Goal: Use online tool/utility: Utilize a website feature to perform a specific function

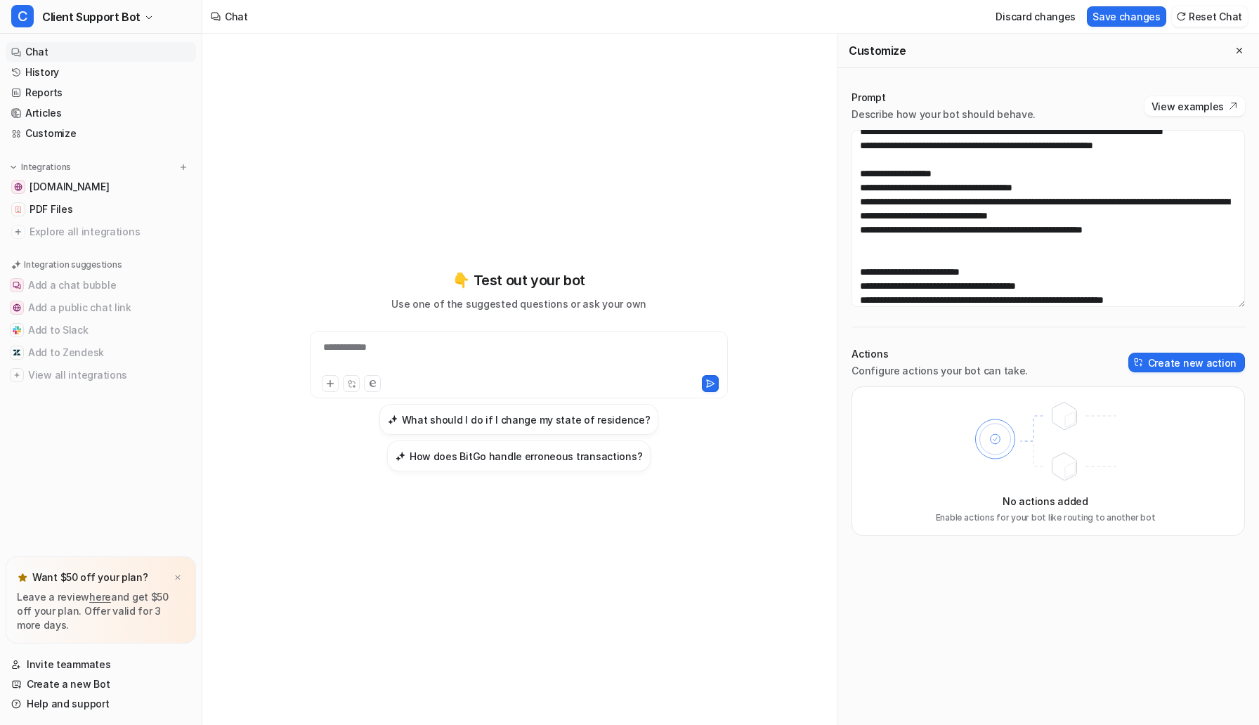
scroll to position [457, 0]
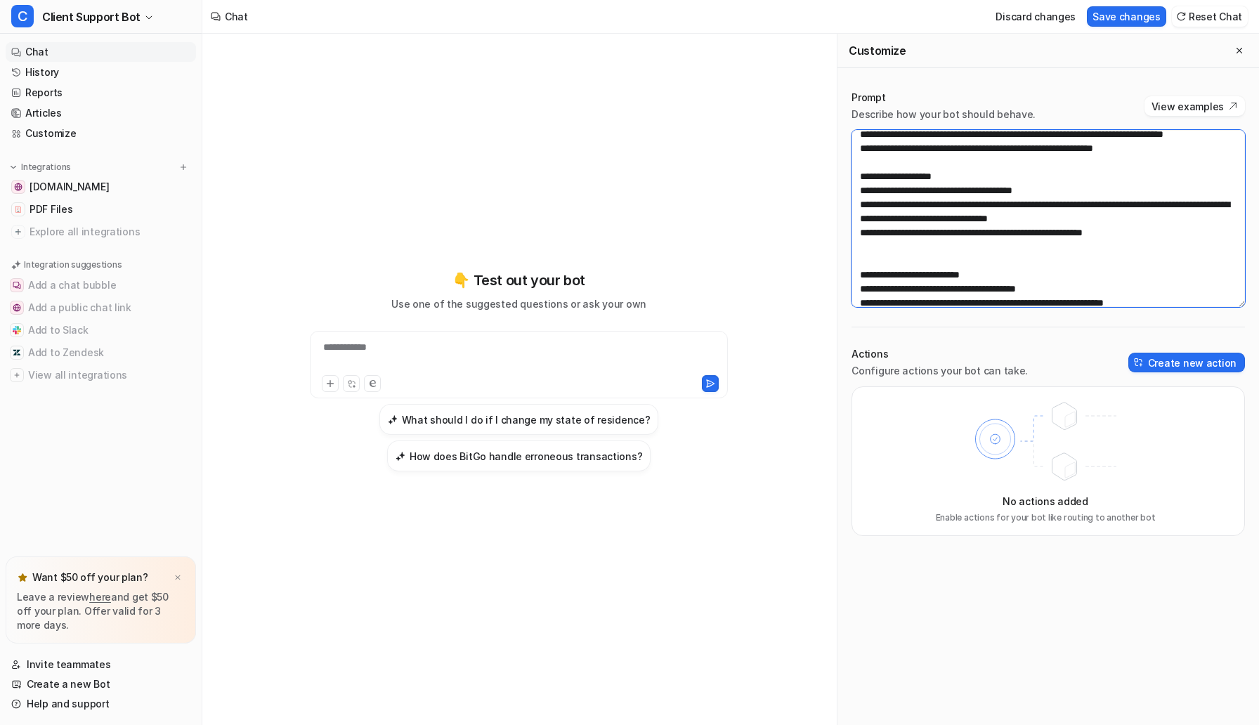
drag, startPoint x: 895, startPoint y: 261, endPoint x: 935, endPoint y: 261, distance: 40.1
click at [935, 261] on textarea at bounding box center [1049, 218] width 394 height 177
drag, startPoint x: 890, startPoint y: 261, endPoint x: 1115, endPoint y: 257, distance: 224.9
click at [1115, 257] on textarea at bounding box center [1049, 218] width 394 height 177
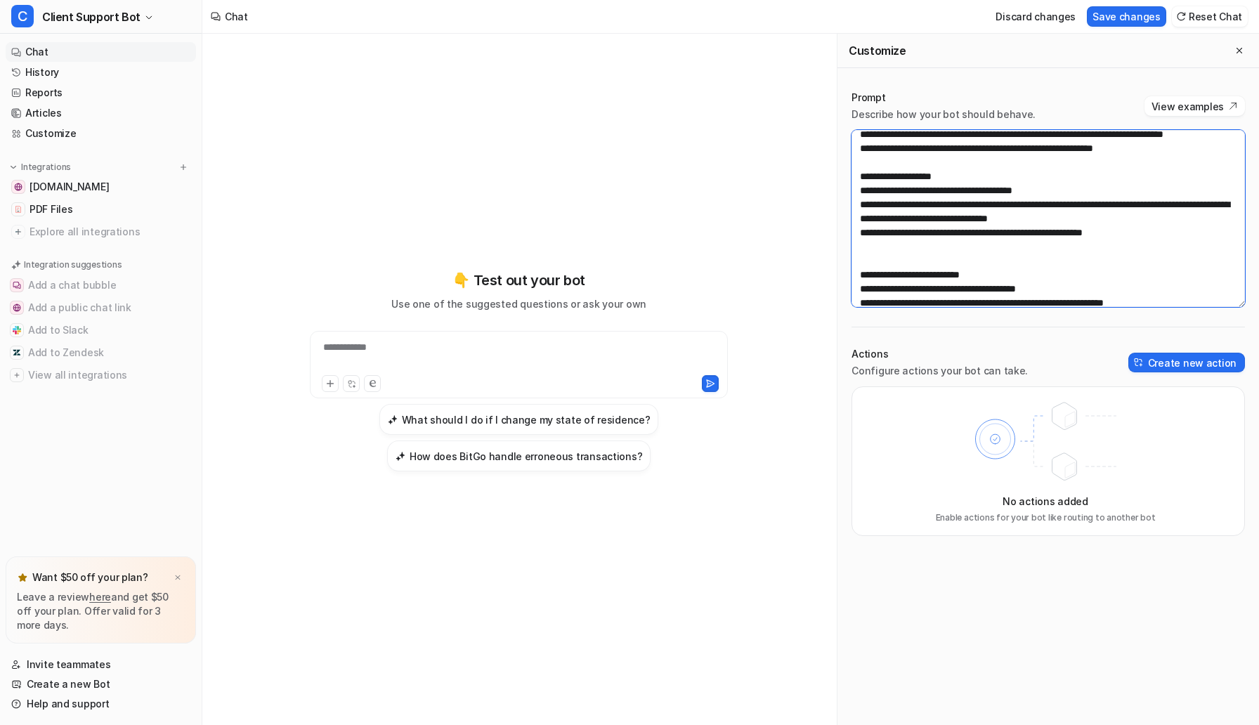
scroll to position [433, 0]
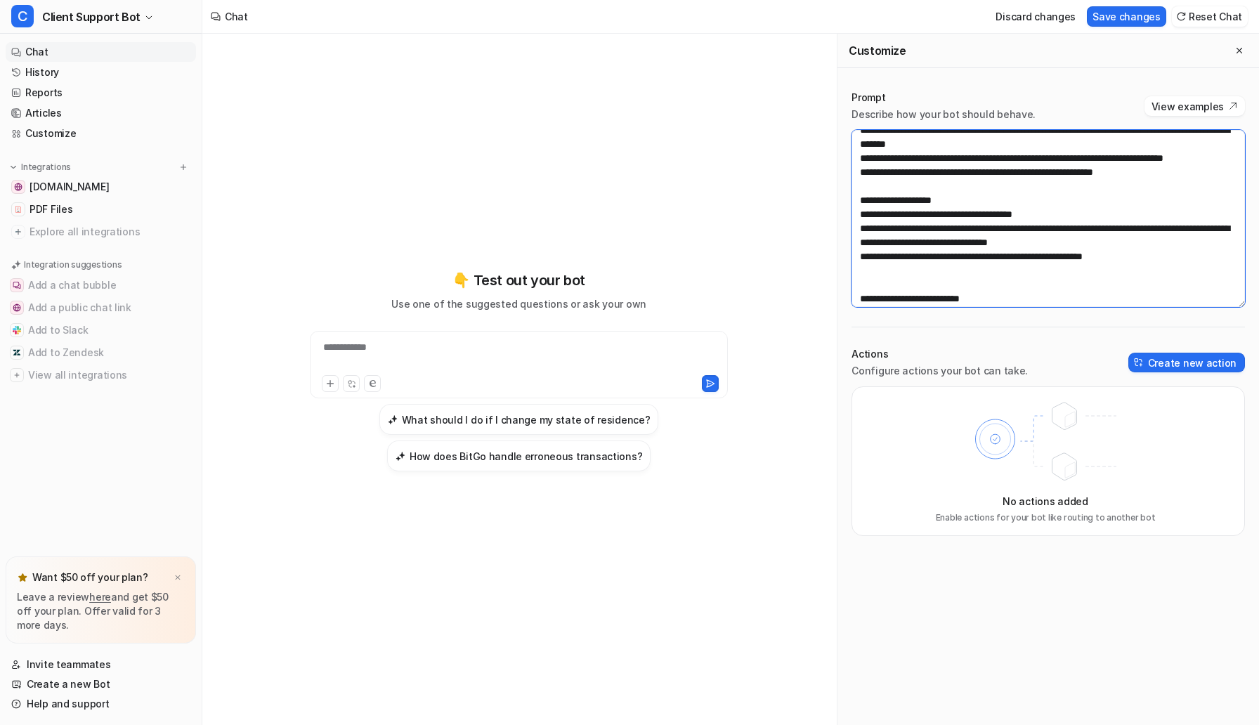
drag, startPoint x: 898, startPoint y: 162, endPoint x: 873, endPoint y: 160, distance: 25.3
click at [873, 160] on textarea at bounding box center [1049, 218] width 394 height 177
paste textarea "**********"
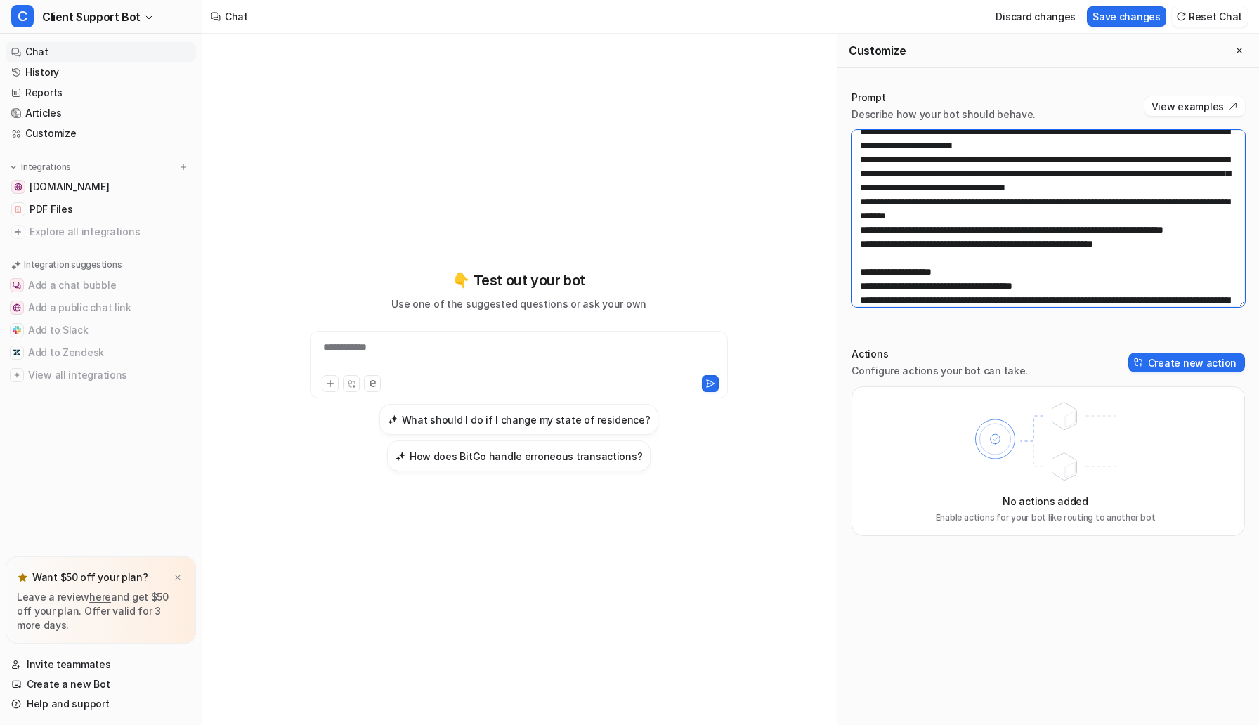
scroll to position [377, 0]
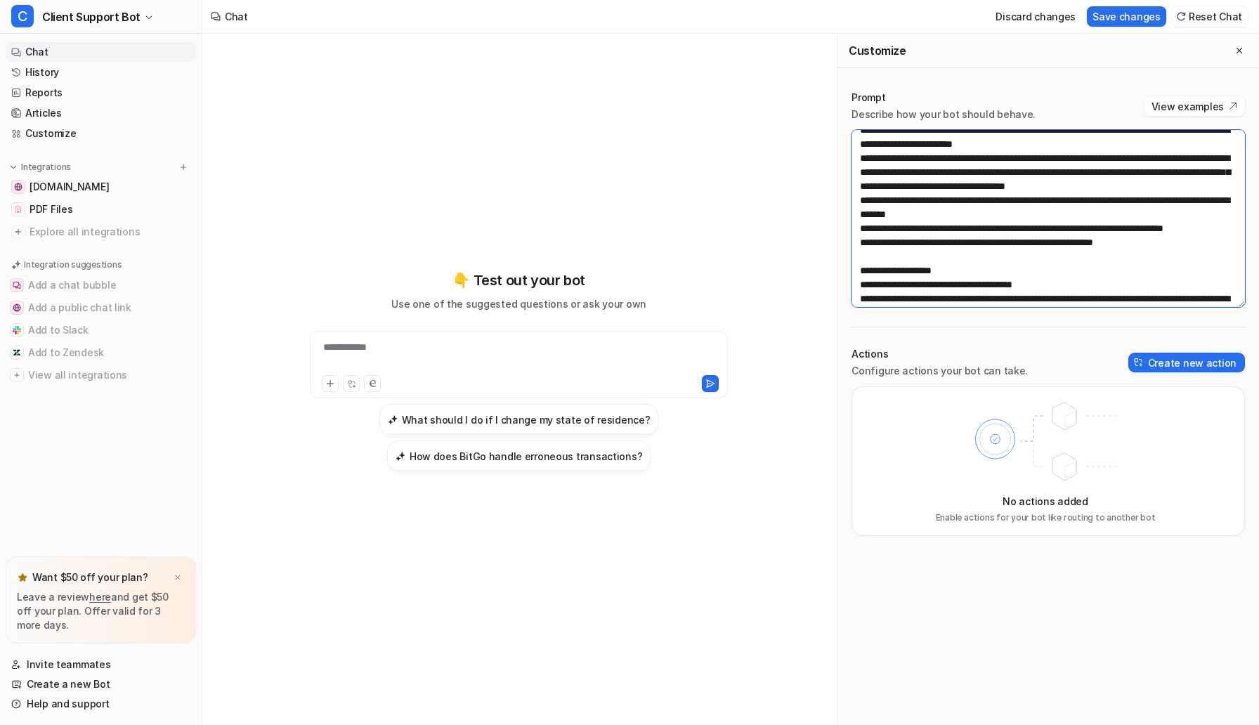
click at [1000, 257] on textarea at bounding box center [1049, 218] width 394 height 177
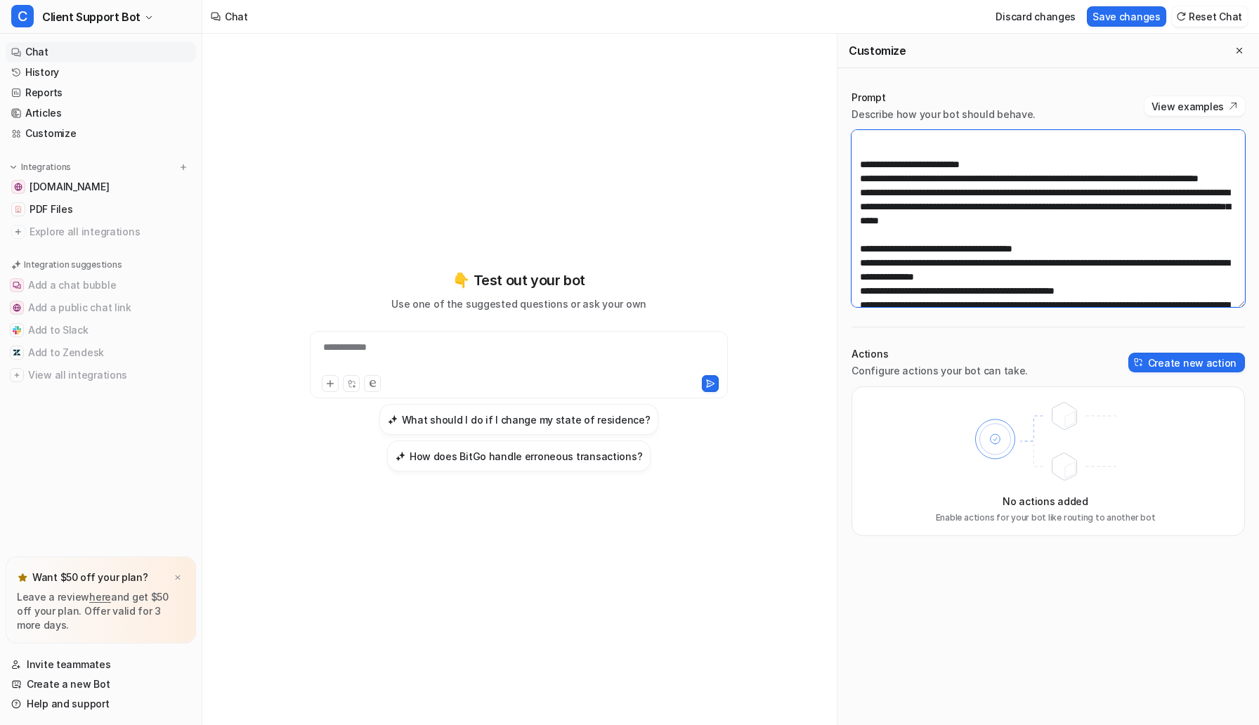
scroll to position [199, 0]
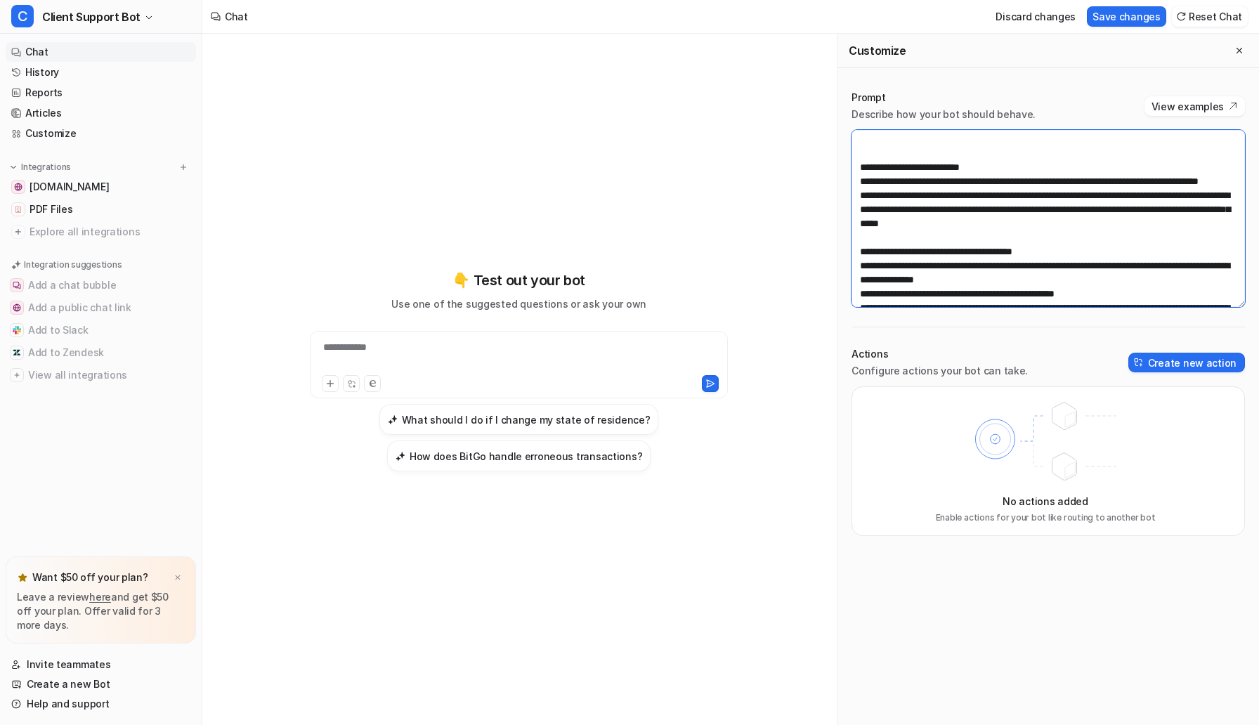
click at [983, 157] on textarea at bounding box center [1049, 218] width 394 height 177
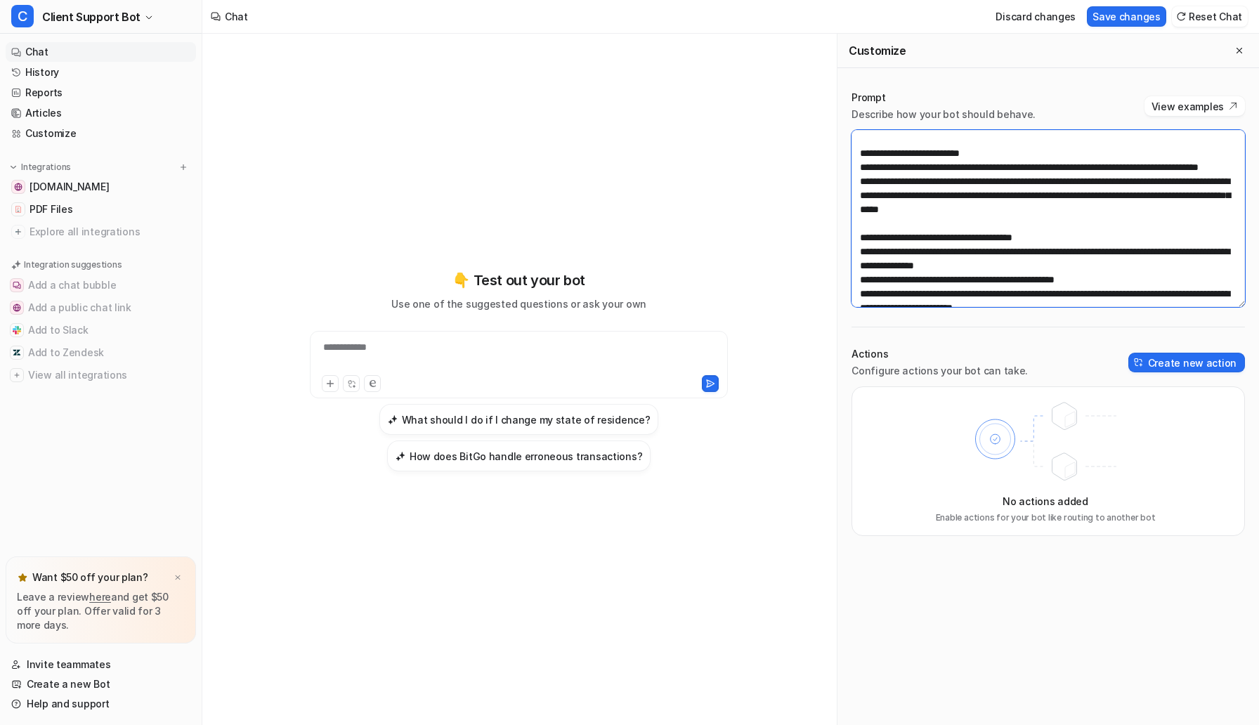
scroll to position [185, 0]
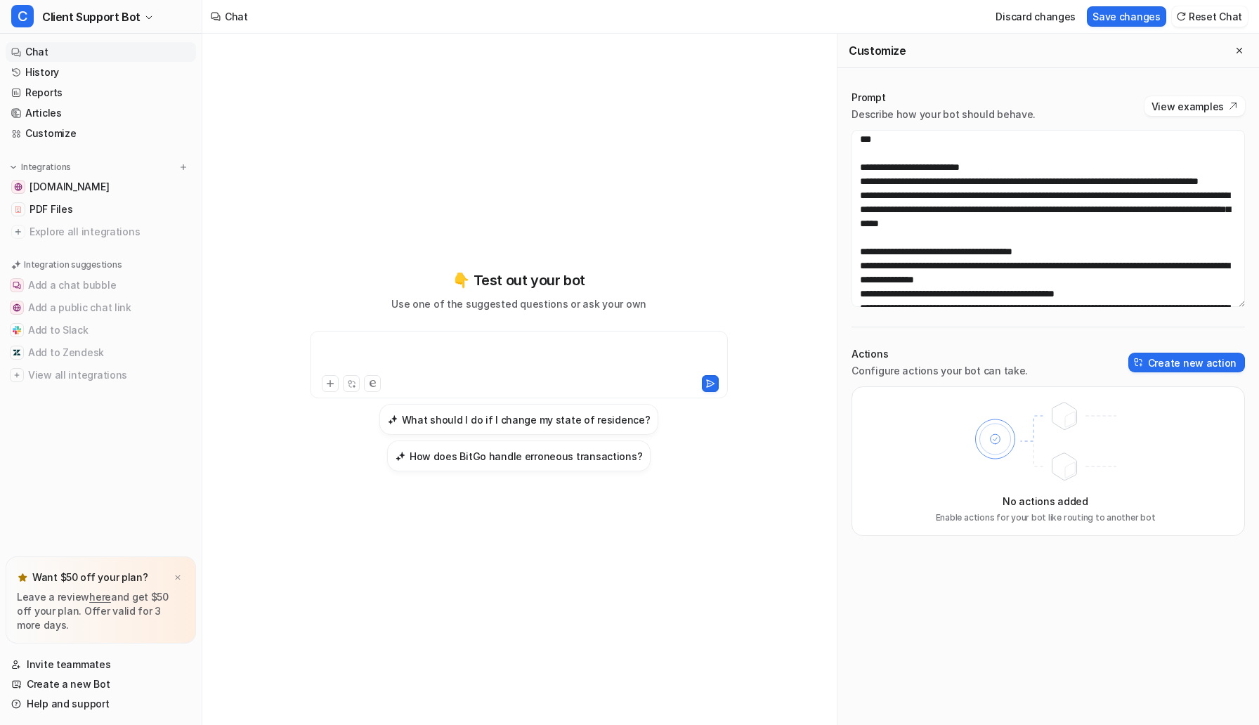
click at [370, 350] on div at bounding box center [518, 356] width 411 height 32
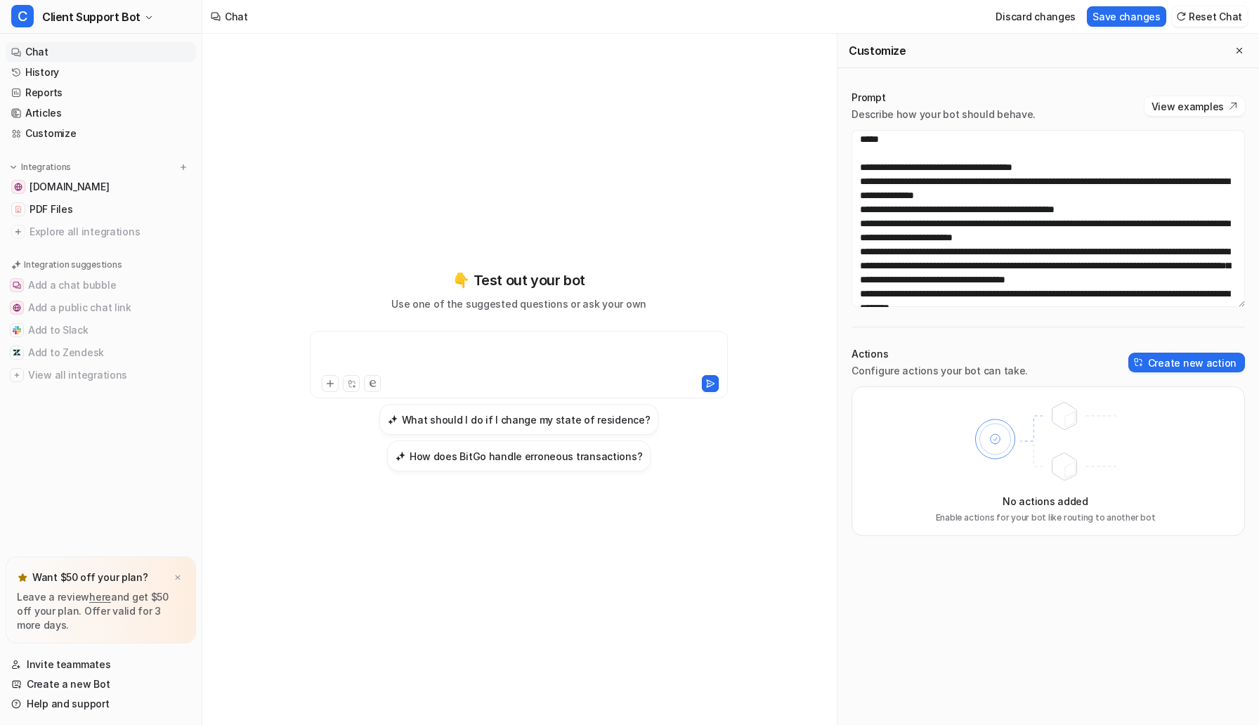
scroll to position [266, 0]
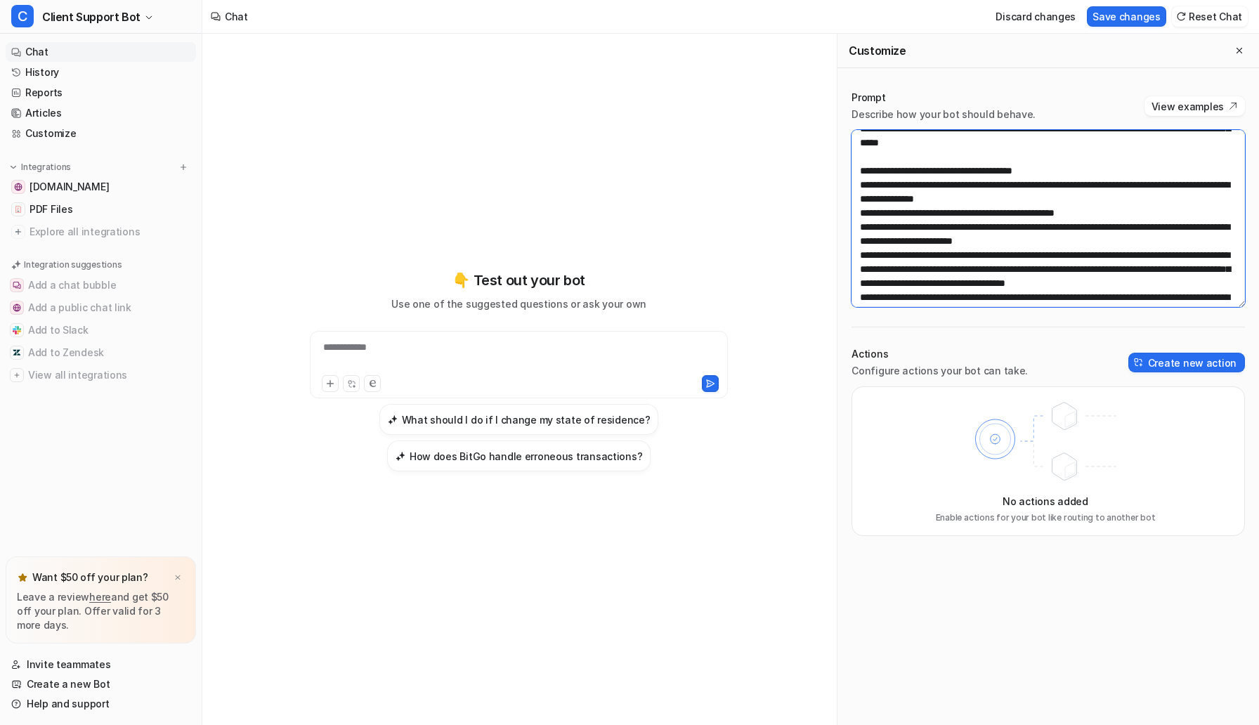
click at [988, 159] on textarea at bounding box center [1049, 218] width 394 height 177
click at [983, 160] on textarea at bounding box center [1049, 218] width 394 height 177
click at [1079, 171] on textarea at bounding box center [1049, 218] width 394 height 177
click at [1090, 184] on textarea at bounding box center [1049, 218] width 394 height 177
click at [1094, 211] on textarea at bounding box center [1049, 218] width 394 height 177
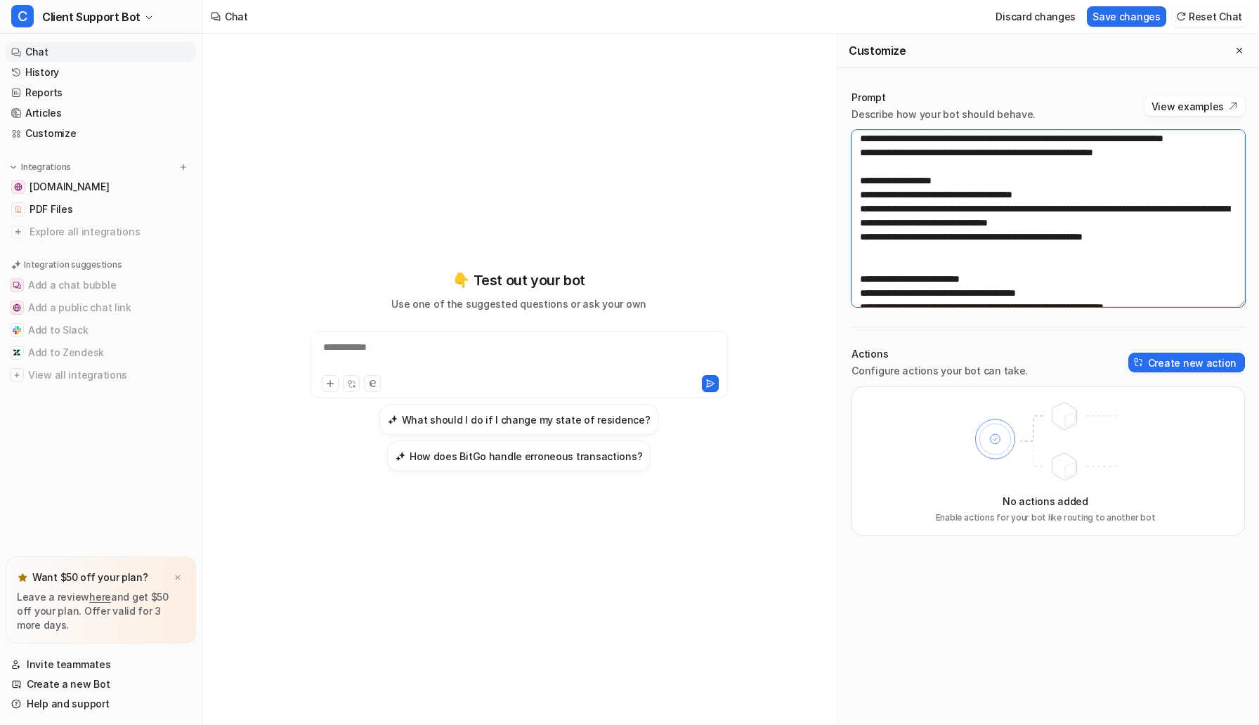
scroll to position [457, 0]
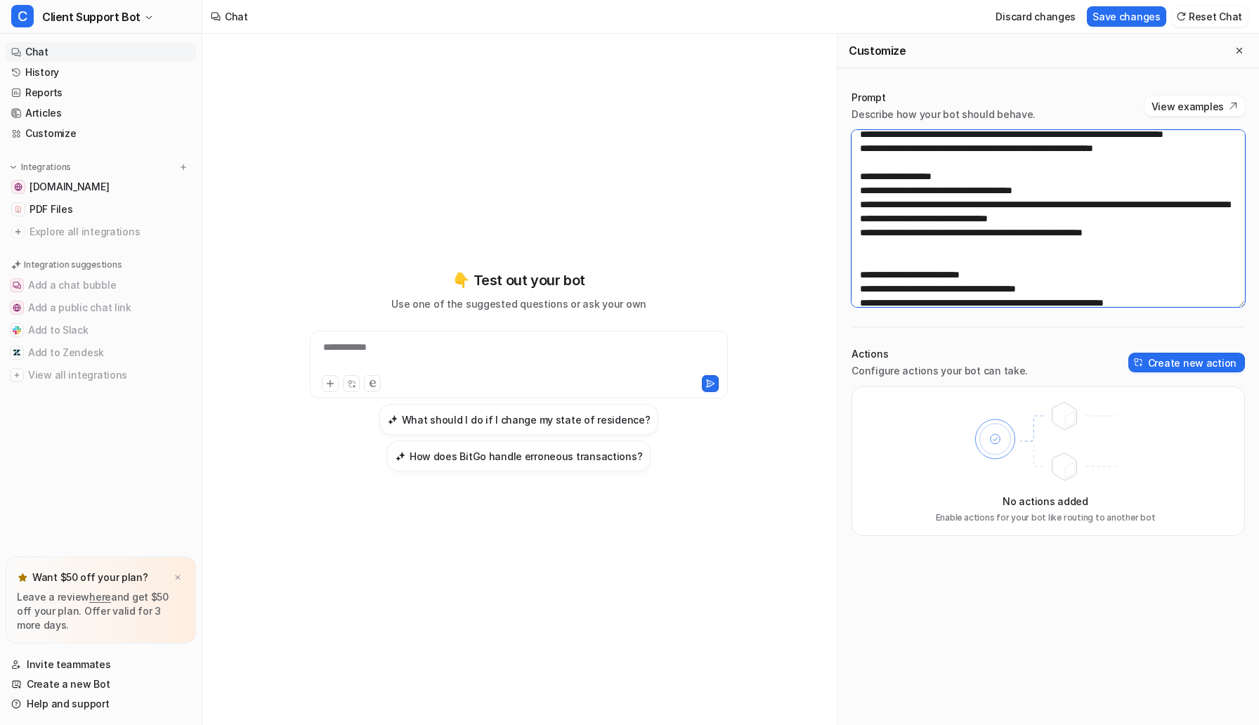
drag, startPoint x: 1014, startPoint y: 166, endPoint x: 858, endPoint y: 148, distance: 157.0
click at [858, 148] on textarea at bounding box center [1049, 218] width 394 height 177
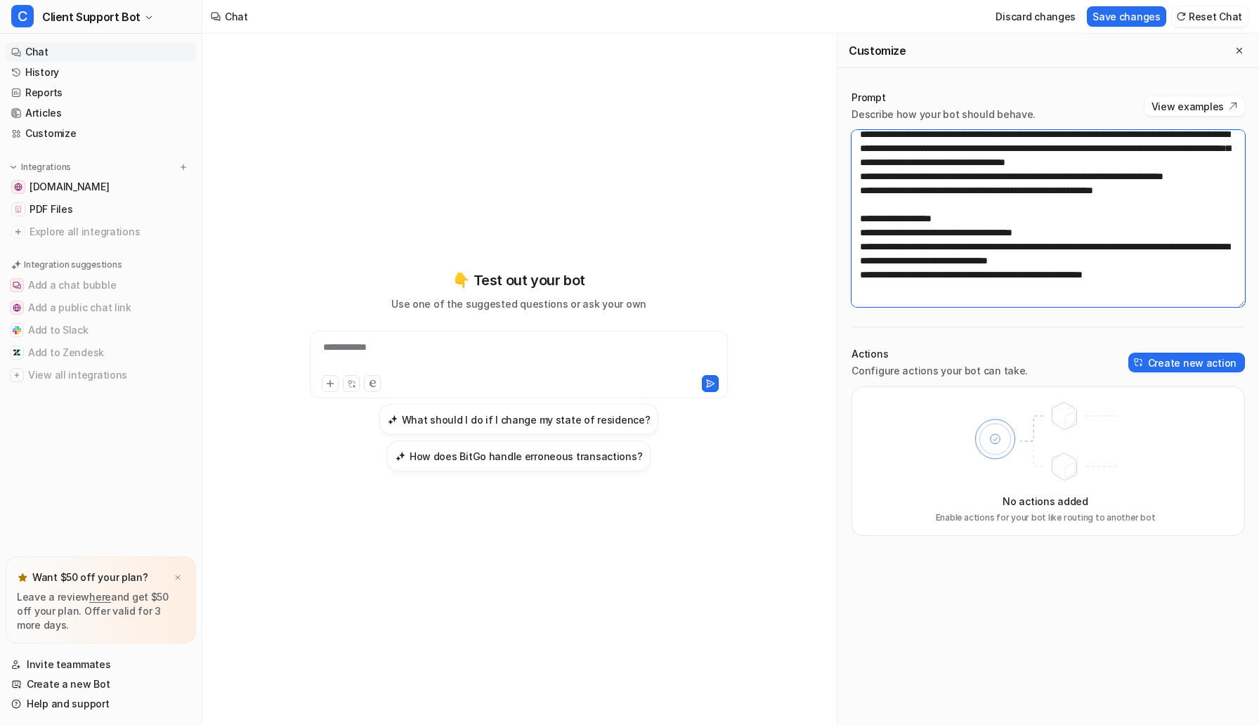
scroll to position [385, 0]
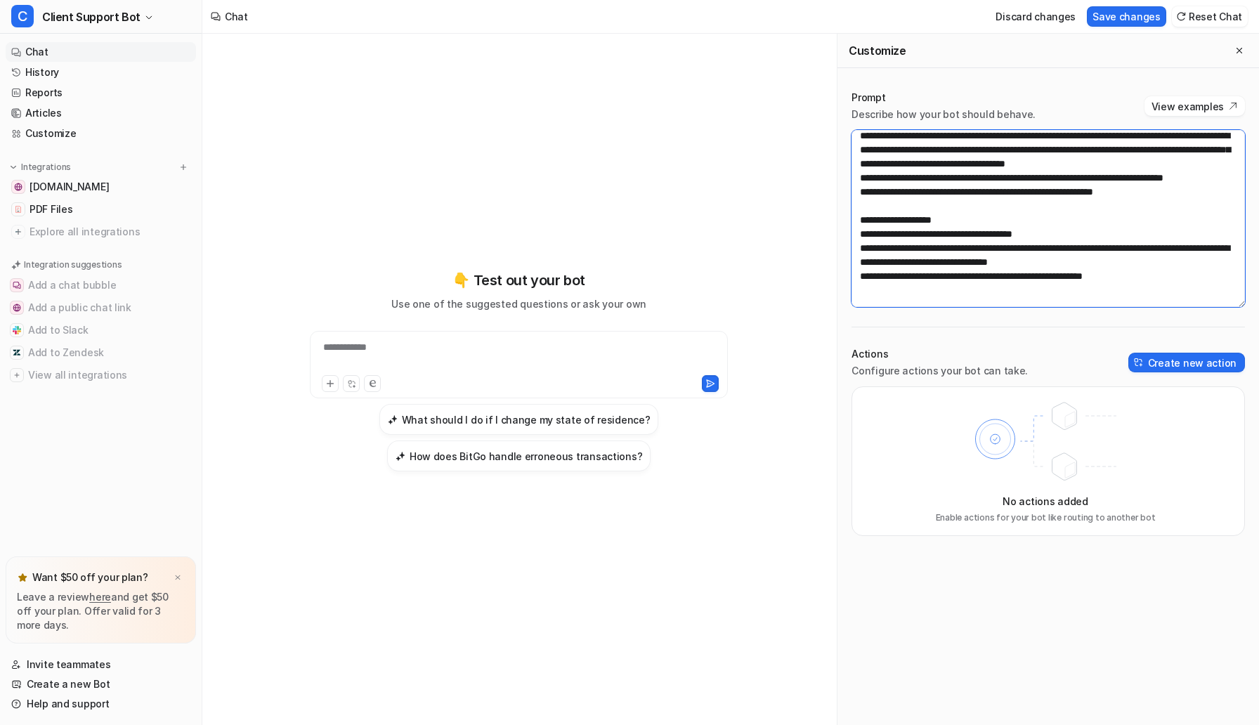
click at [877, 220] on textarea at bounding box center [1049, 218] width 394 height 177
click at [874, 235] on textarea at bounding box center [1049, 218] width 394 height 177
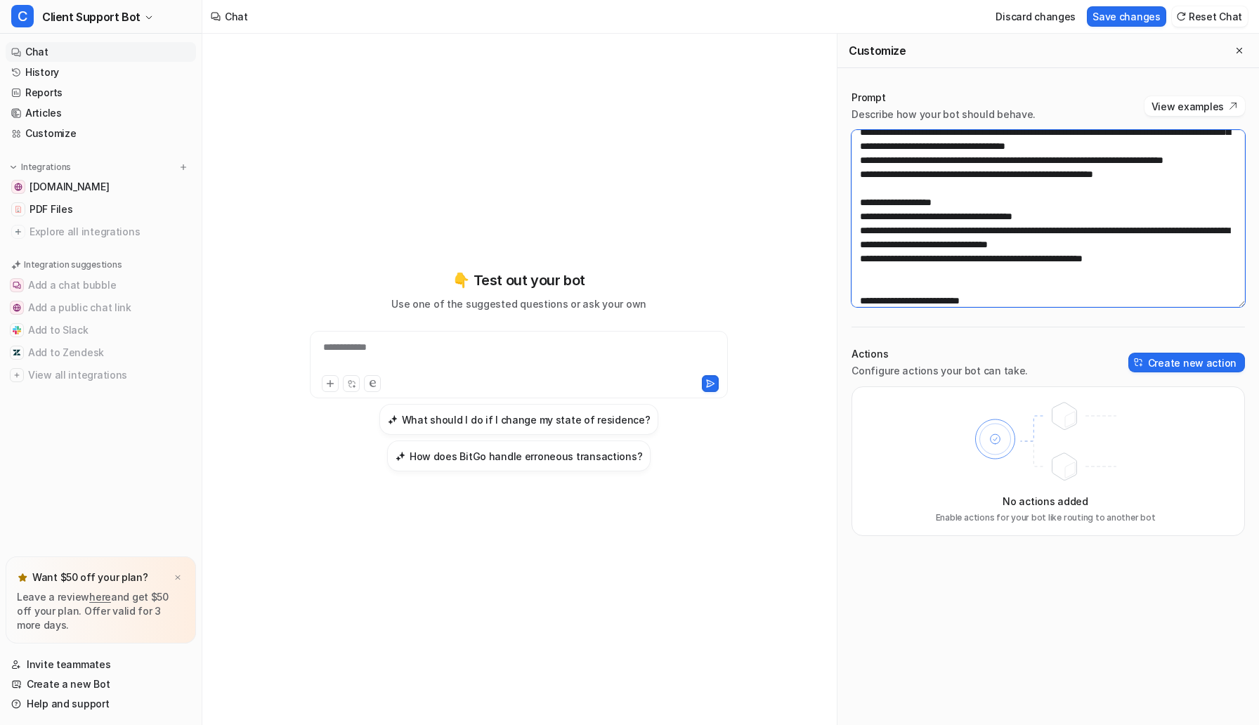
scroll to position [395, 0]
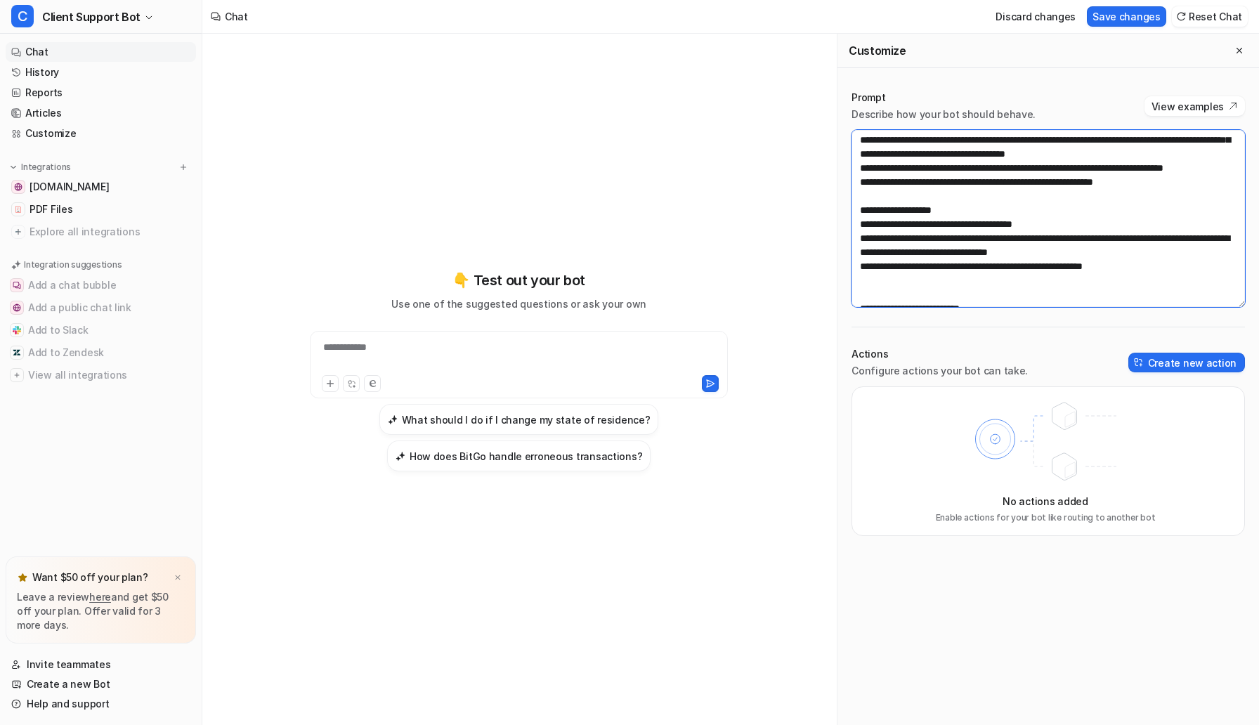
drag, startPoint x: 882, startPoint y: 155, endPoint x: 914, endPoint y: 188, distance: 46.2
click at [914, 188] on textarea at bounding box center [1049, 218] width 394 height 177
click at [912, 198] on textarea at bounding box center [1049, 218] width 394 height 177
drag, startPoint x: 909, startPoint y: 196, endPoint x: 862, endPoint y: 148, distance: 67.6
click at [862, 148] on textarea at bounding box center [1049, 218] width 394 height 177
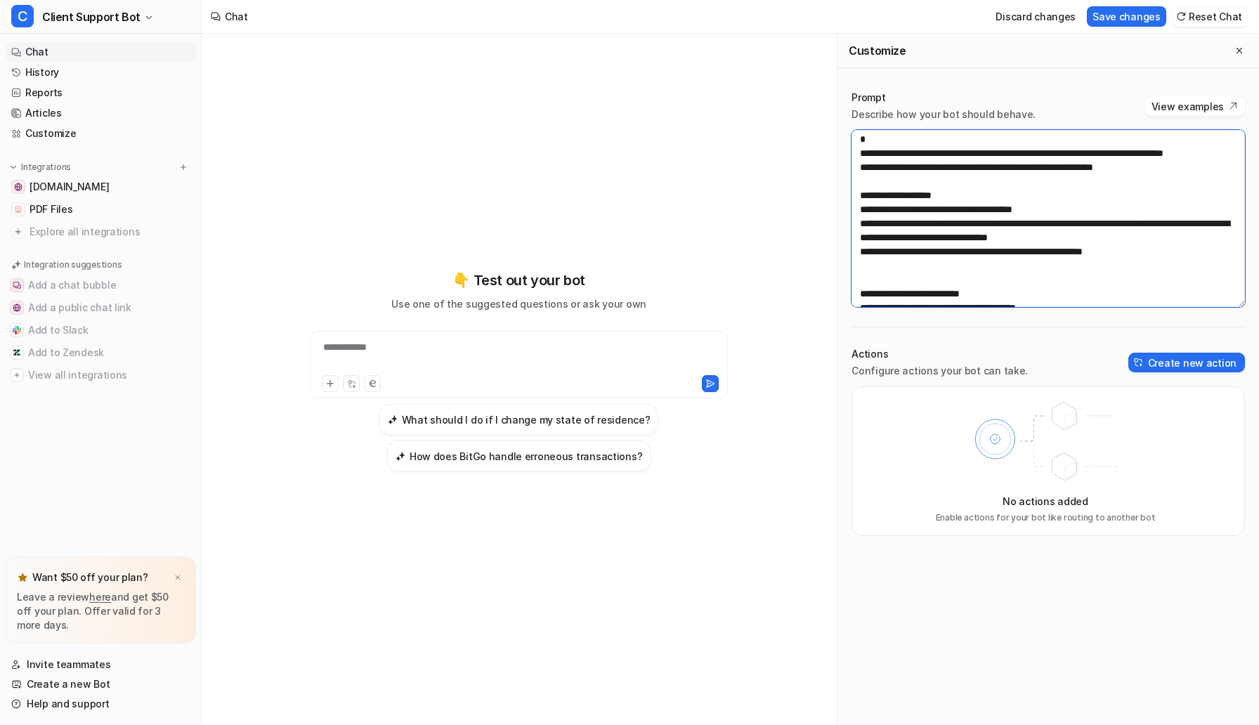
scroll to position [384, 0]
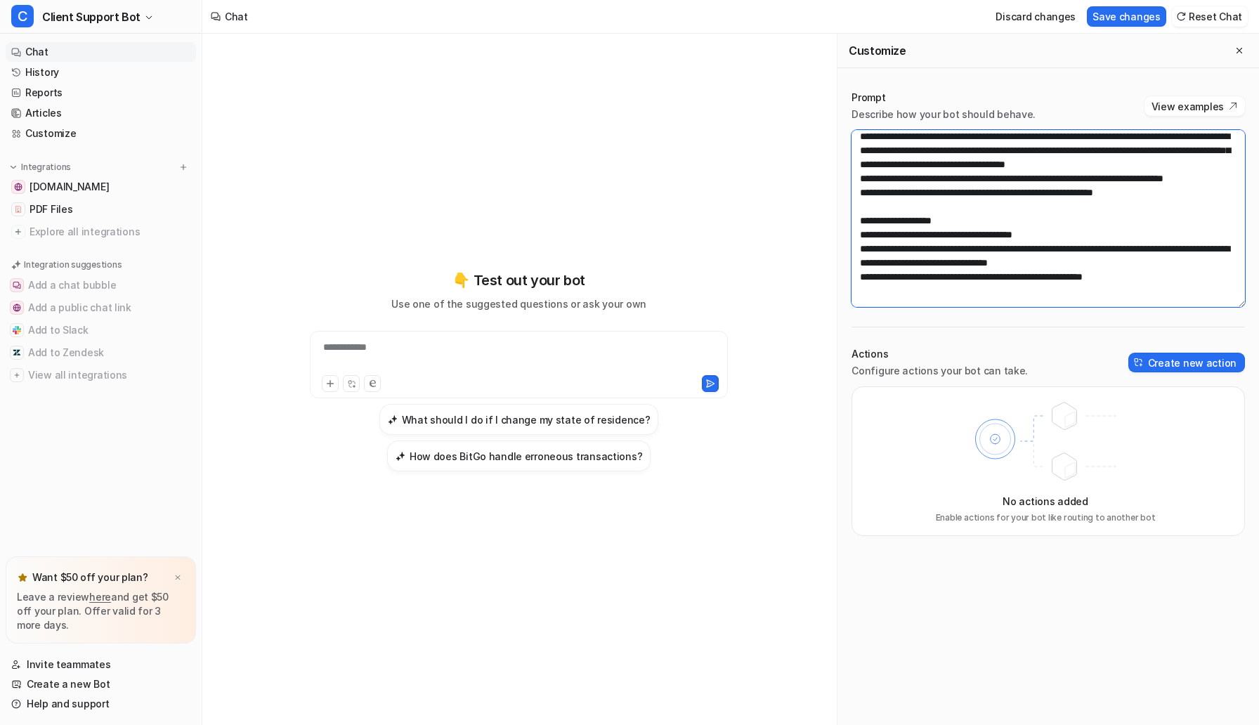
click at [883, 197] on textarea at bounding box center [1049, 218] width 394 height 177
drag, startPoint x: 881, startPoint y: 162, endPoint x: 903, endPoint y: 208, distance: 51.2
click at [903, 208] on textarea at bounding box center [1049, 218] width 394 height 177
drag, startPoint x: 913, startPoint y: 207, endPoint x: 881, endPoint y: 160, distance: 57.7
click at [881, 160] on textarea at bounding box center [1049, 218] width 394 height 177
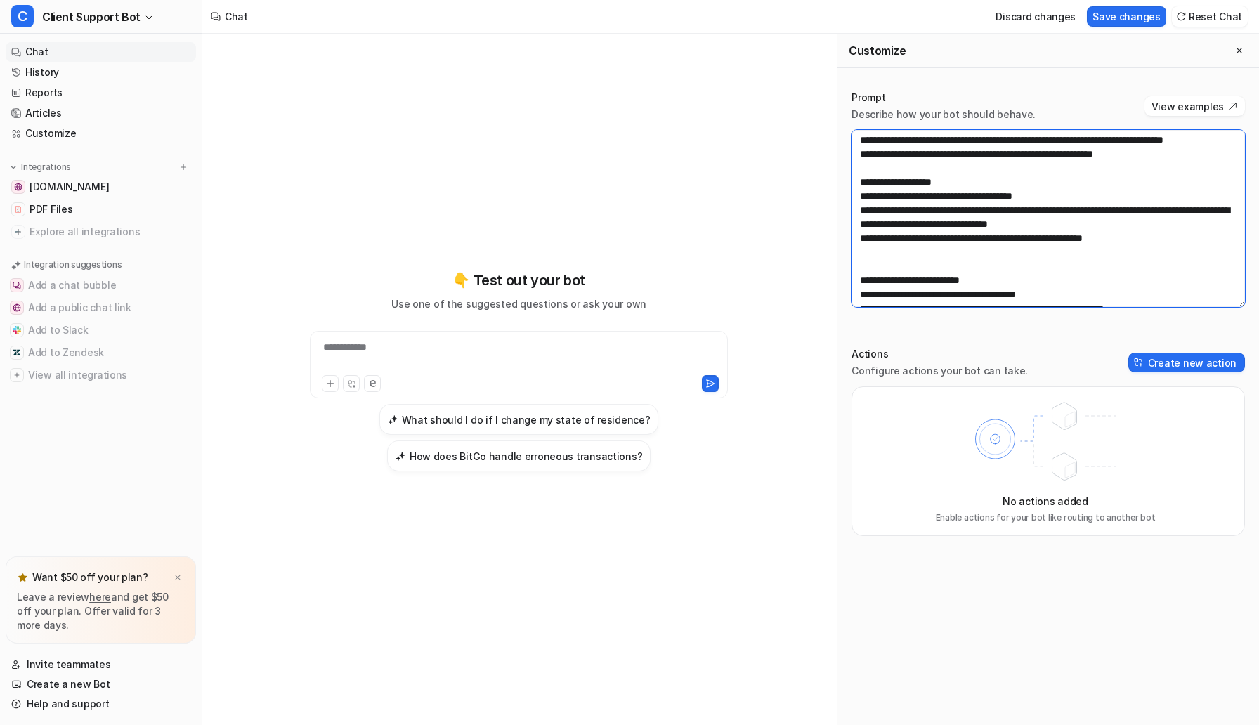
scroll to position [399, 0]
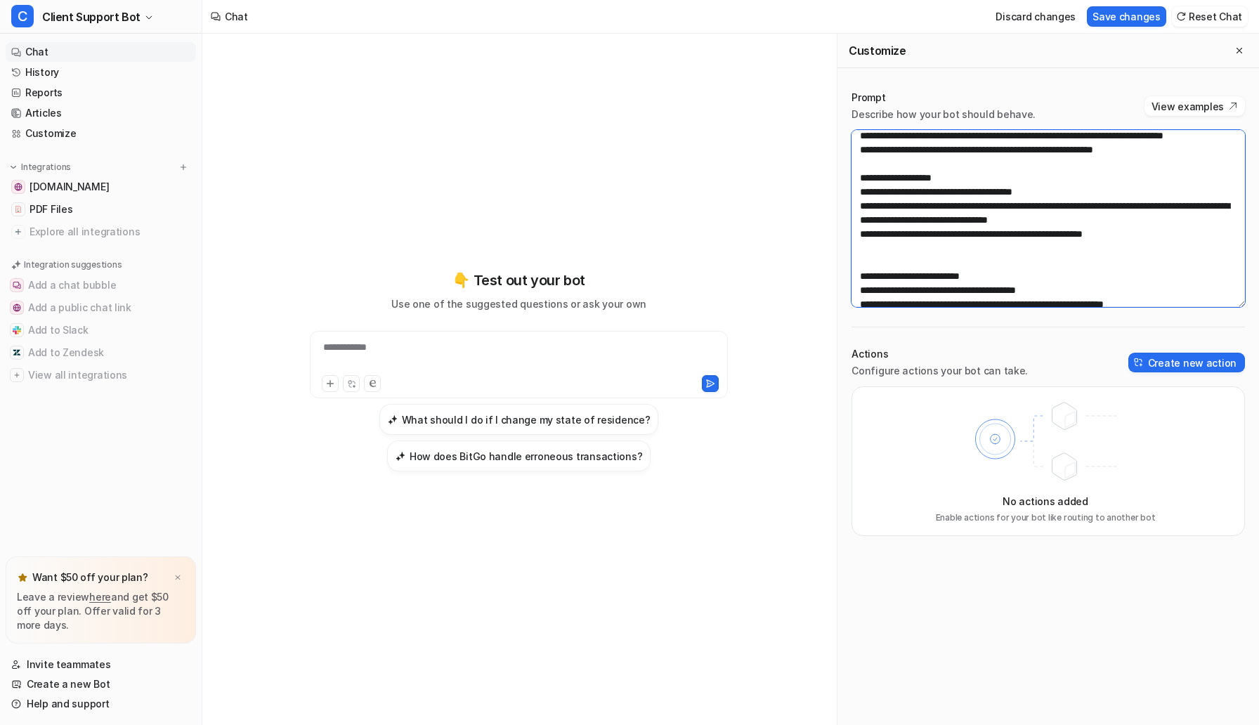
drag, startPoint x: 876, startPoint y: 223, endPoint x: 1147, endPoint y: 245, distance: 271.5
click at [1147, 245] on textarea at bounding box center [1049, 218] width 394 height 177
paste textarea "**********"
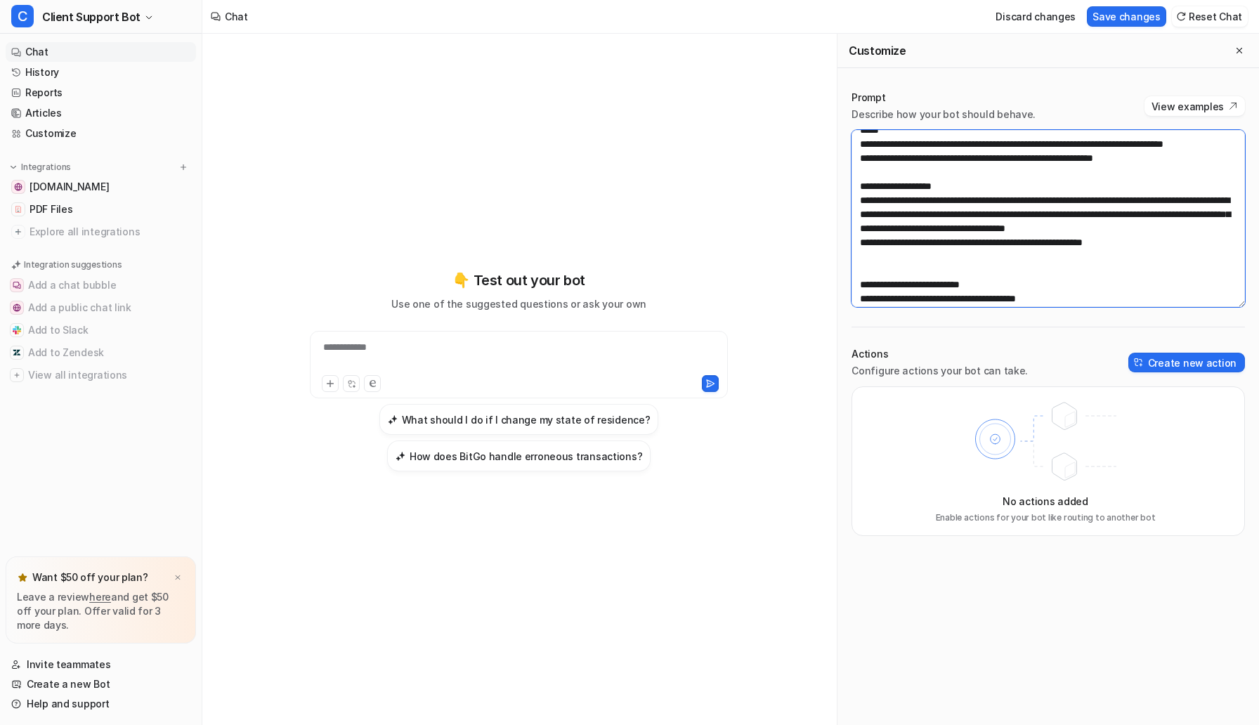
scroll to position [394, 0]
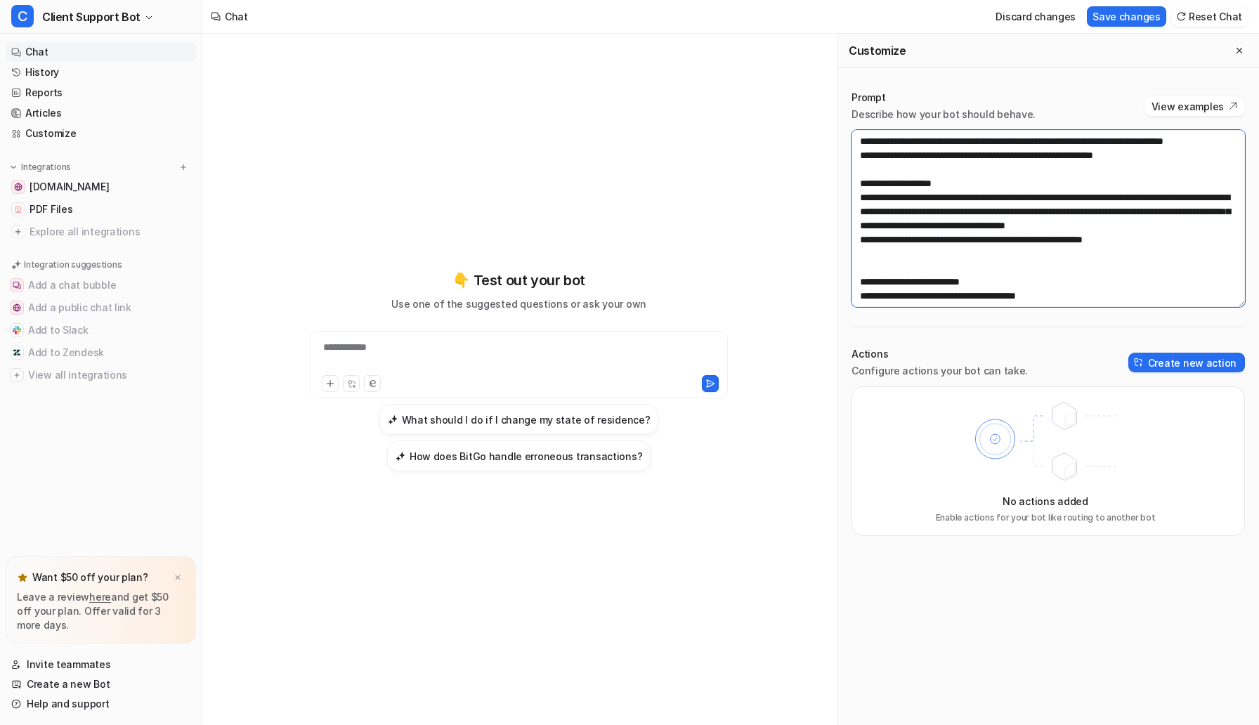
drag, startPoint x: 1117, startPoint y: 252, endPoint x: 1130, endPoint y: 263, distance: 17.5
click at [1130, 263] on textarea at bounding box center [1049, 218] width 394 height 177
click at [1149, 268] on textarea at bounding box center [1049, 218] width 394 height 177
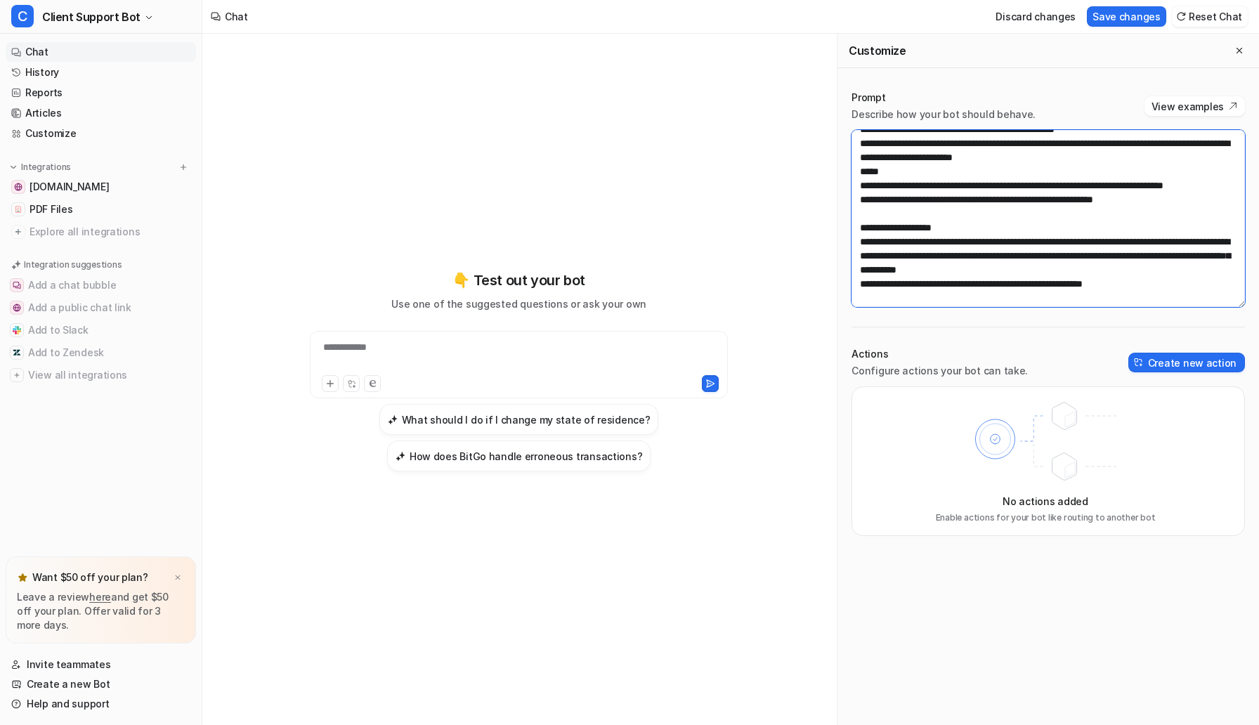
scroll to position [347, 0]
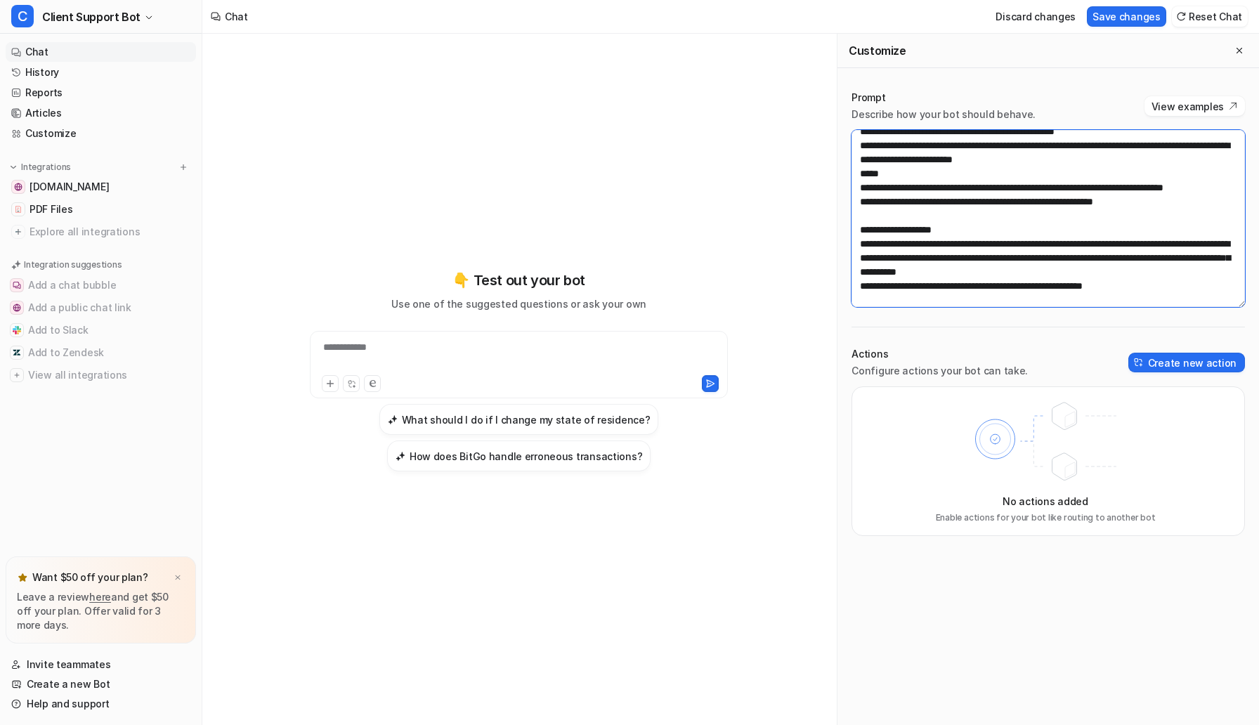
drag, startPoint x: 878, startPoint y: 214, endPoint x: 854, endPoint y: 214, distance: 23.9
click at [854, 214] on textarea at bounding box center [1049, 218] width 394 height 177
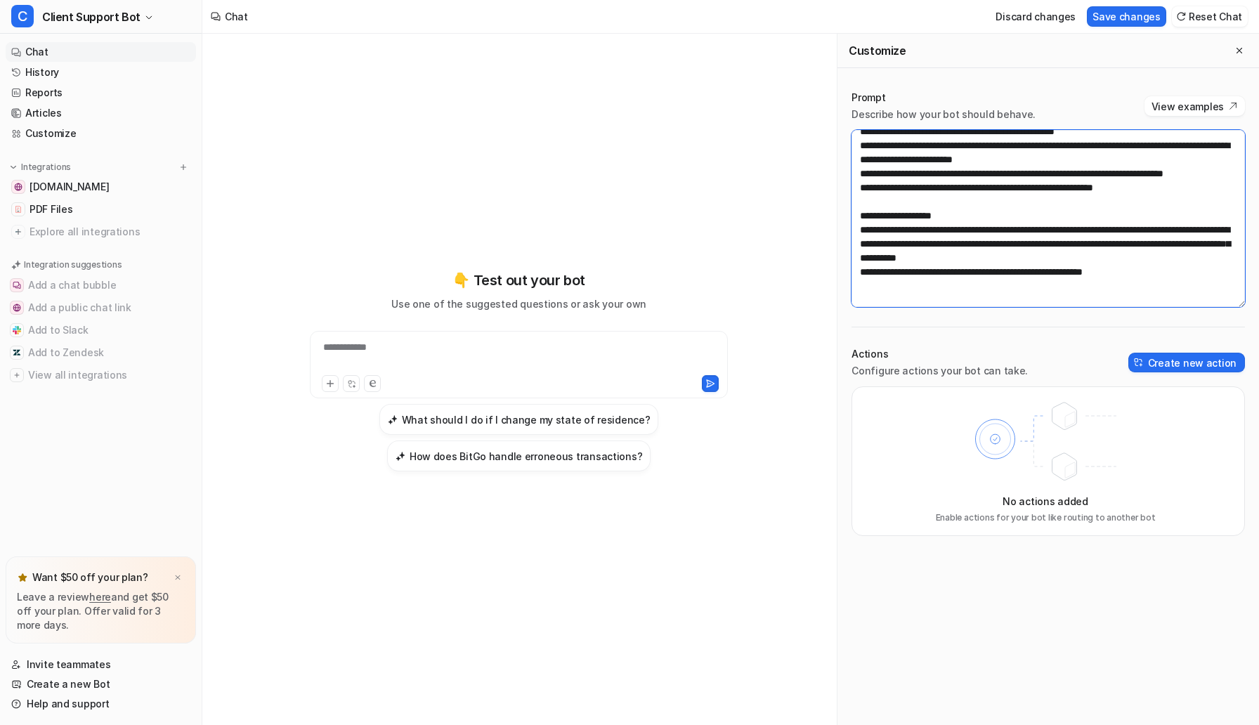
click at [879, 221] on textarea at bounding box center [1049, 218] width 394 height 177
click at [931, 232] on textarea at bounding box center [1049, 218] width 394 height 177
click at [1056, 220] on textarea at bounding box center [1049, 218] width 394 height 177
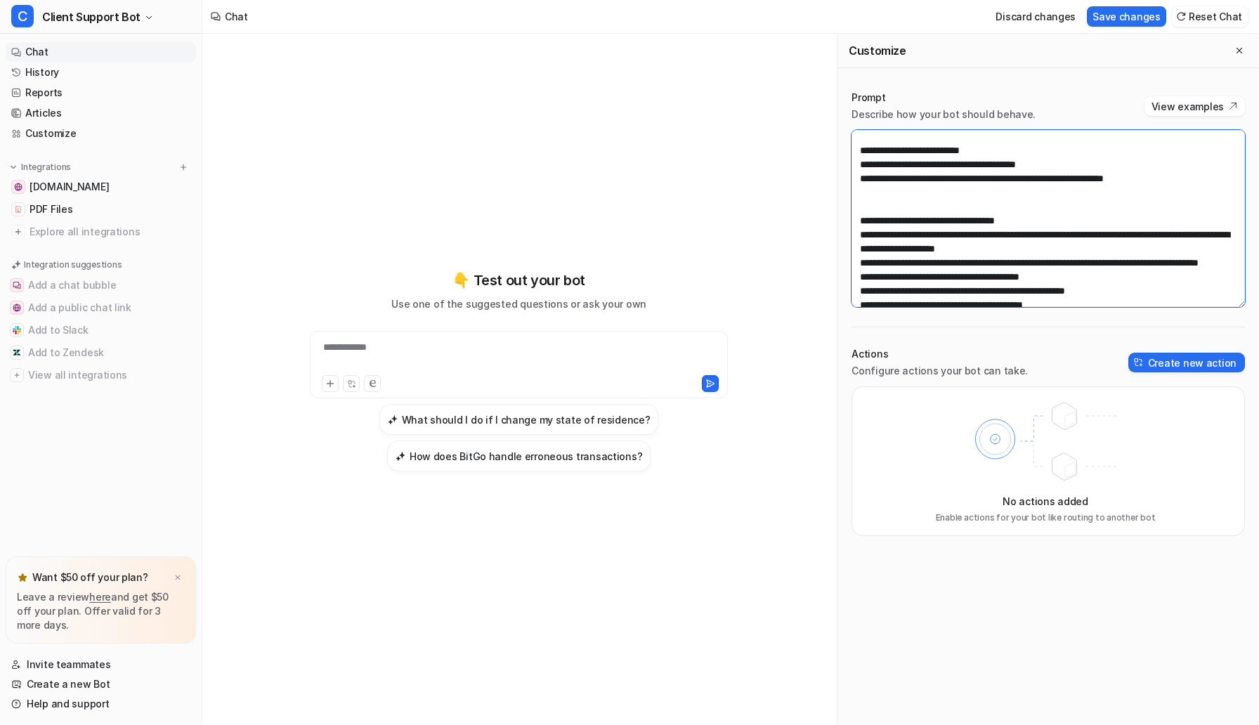
scroll to position [512, 0]
click at [949, 155] on textarea at bounding box center [1049, 218] width 394 height 177
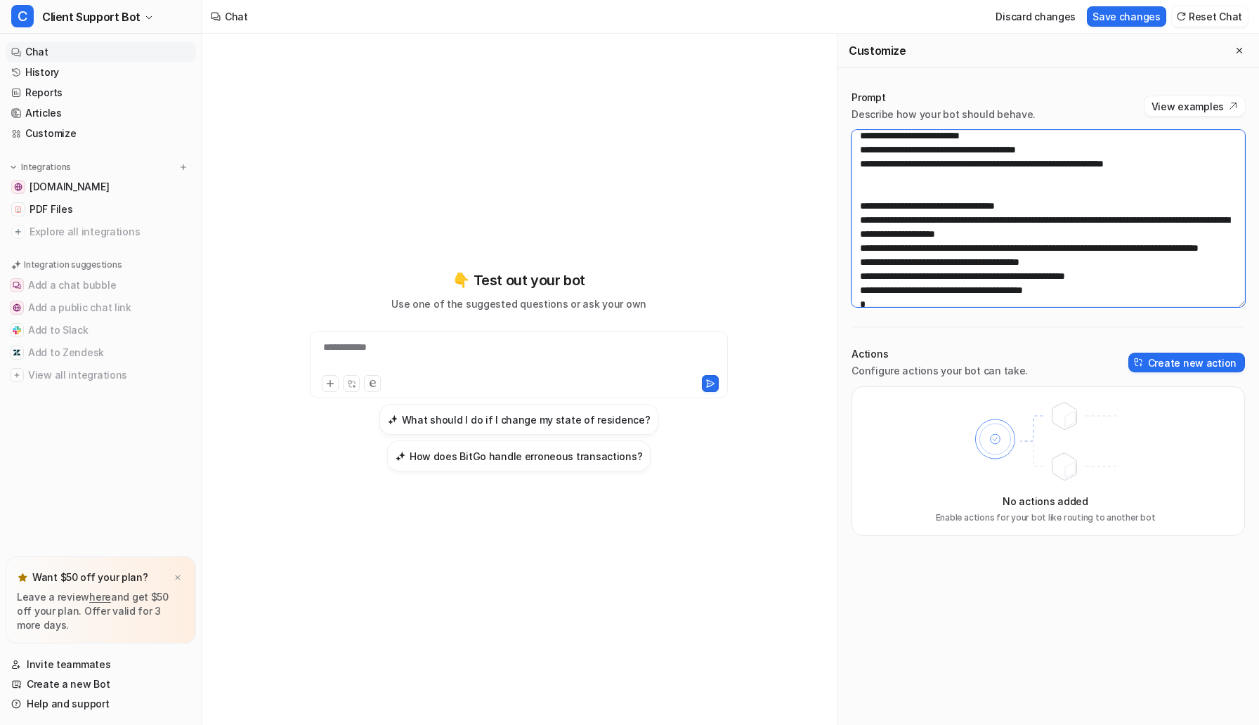
scroll to position [498, 0]
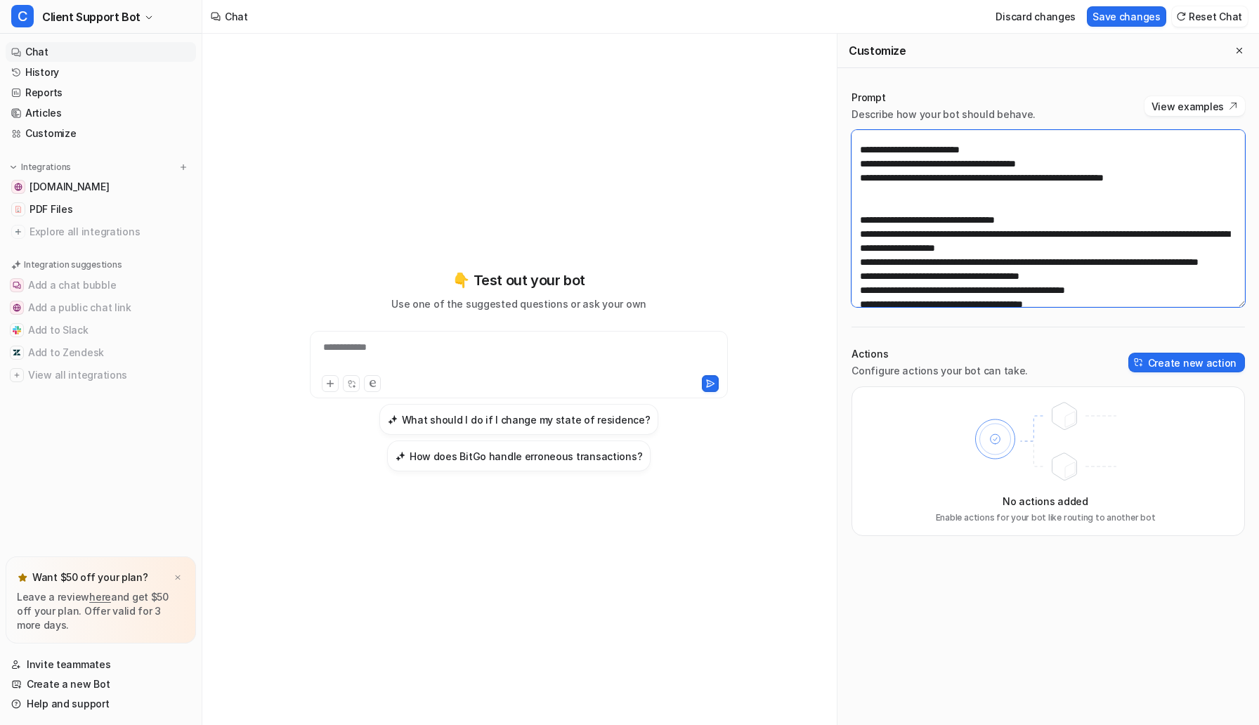
click at [991, 216] on textarea at bounding box center [1049, 218] width 394 height 177
click at [1007, 230] on textarea at bounding box center [1049, 218] width 394 height 177
click at [1016, 236] on textarea at bounding box center [1049, 218] width 394 height 177
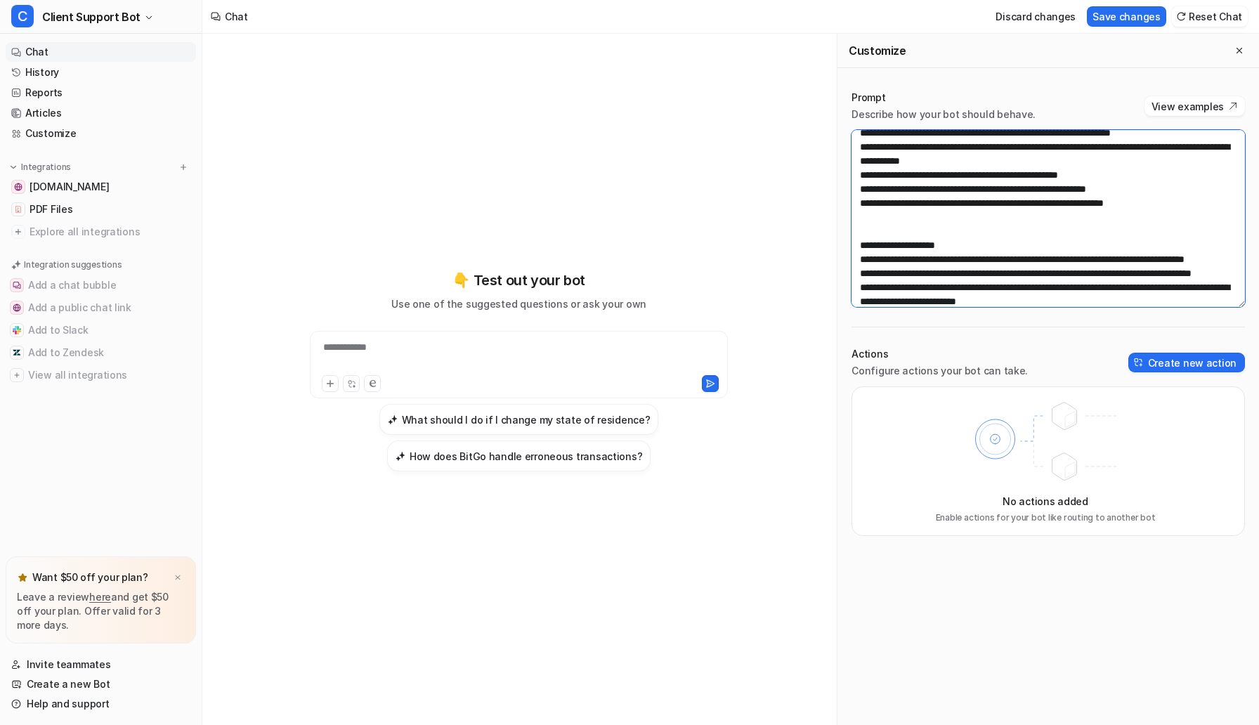
scroll to position [684, 0]
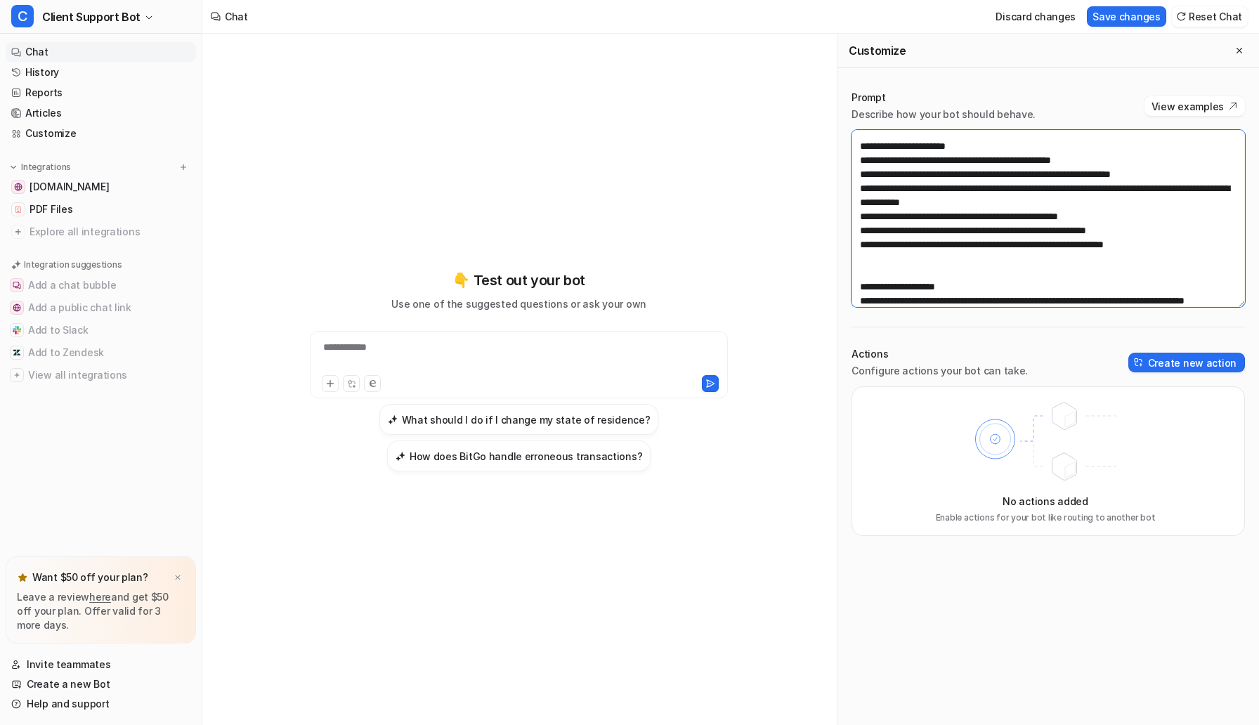
click at [896, 170] on textarea at bounding box center [1049, 218] width 394 height 177
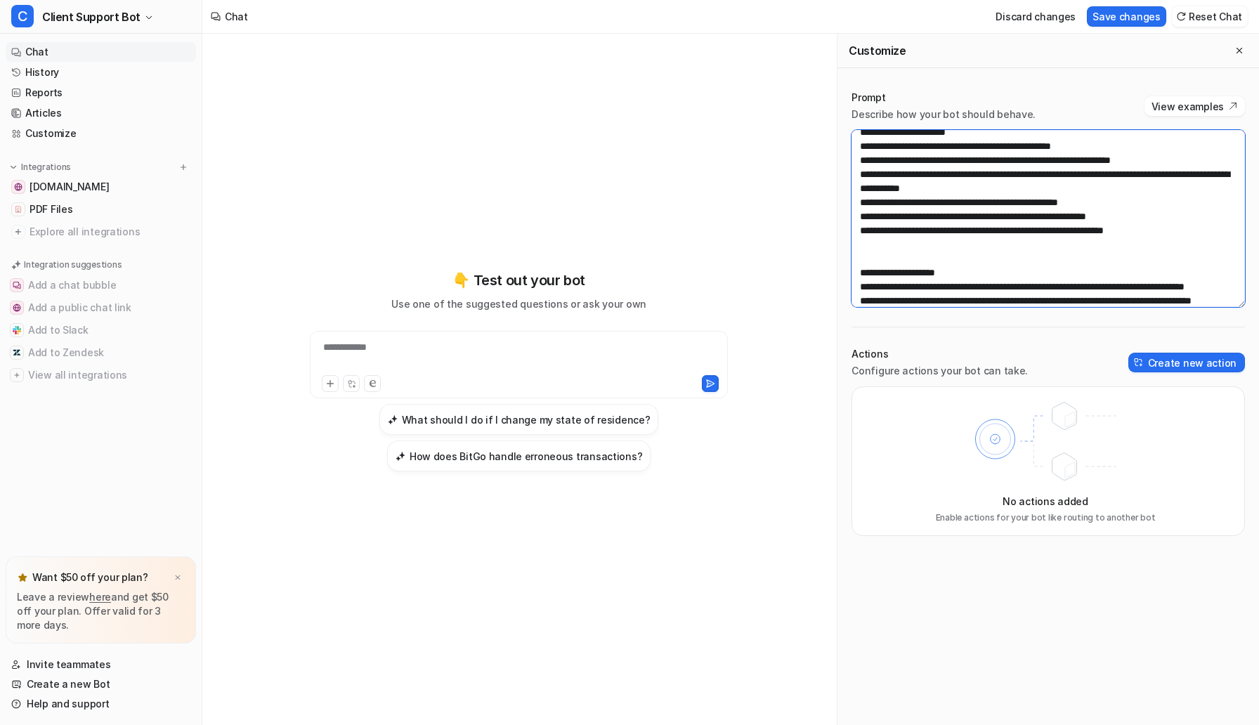
drag, startPoint x: 1124, startPoint y: 249, endPoint x: 881, endPoint y: 243, distance: 243.2
click at [881, 243] on textarea at bounding box center [1049, 218] width 394 height 177
drag, startPoint x: 880, startPoint y: 261, endPoint x: 845, endPoint y: 261, distance: 35.1
click at [845, 261] on div "Prompt Describe how your bot should behave. View examples Actions Configure act…" at bounding box center [1049, 314] width 422 height 474
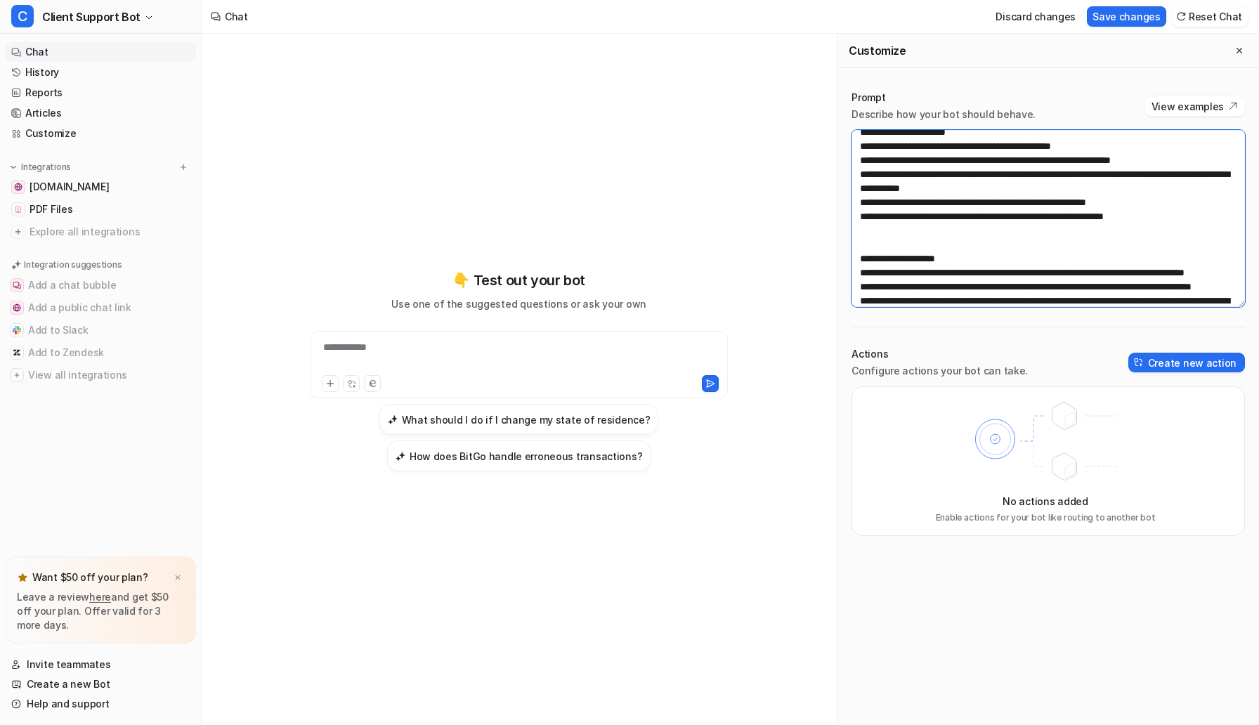
click at [1109, 251] on textarea at bounding box center [1049, 218] width 394 height 177
click at [1139, 253] on textarea at bounding box center [1049, 218] width 394 height 177
click at [876, 262] on textarea at bounding box center [1049, 218] width 394 height 177
click at [873, 283] on textarea at bounding box center [1049, 218] width 394 height 177
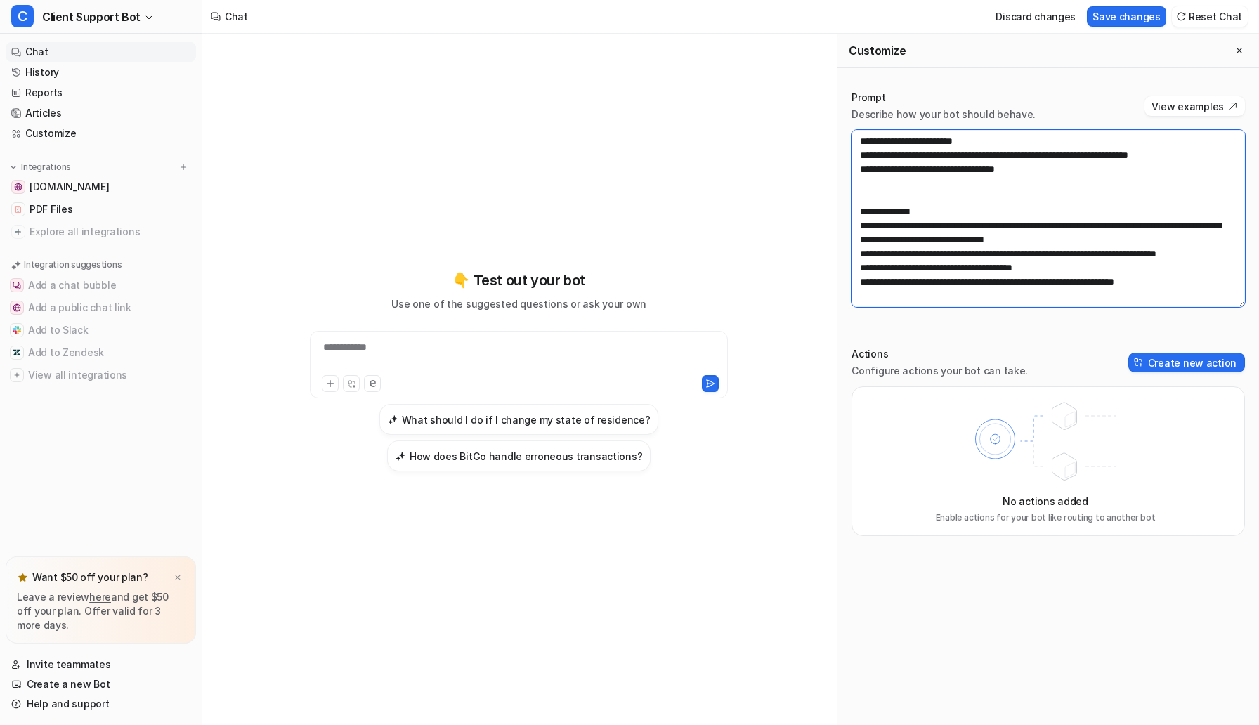
scroll to position [998, 0]
click at [907, 247] on textarea at bounding box center [1049, 218] width 394 height 177
drag, startPoint x: 1194, startPoint y: 283, endPoint x: 951, endPoint y: 244, distance: 246.2
click at [951, 244] on textarea at bounding box center [1049, 218] width 394 height 177
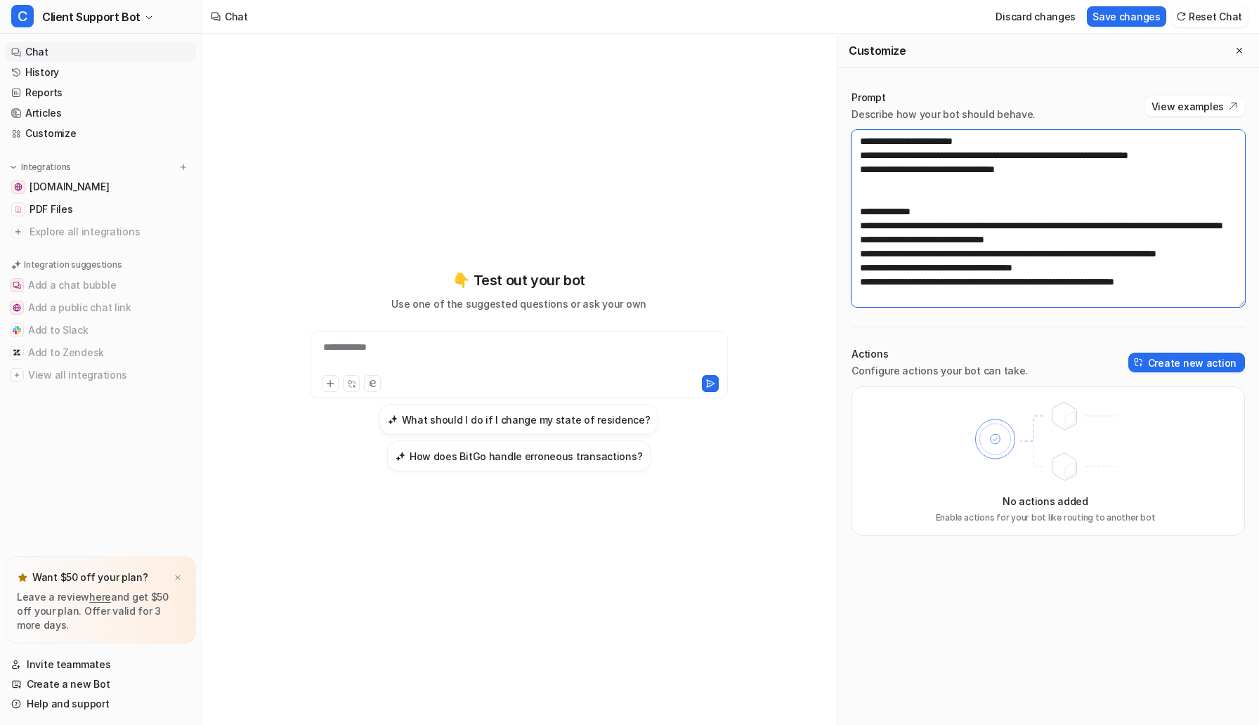
drag, startPoint x: 1077, startPoint y: 269, endPoint x: 859, endPoint y: 238, distance: 220.2
click at [859, 238] on textarea at bounding box center [1049, 218] width 394 height 177
click at [912, 256] on textarea at bounding box center [1049, 218] width 394 height 177
click at [1229, 254] on textarea at bounding box center [1049, 218] width 394 height 177
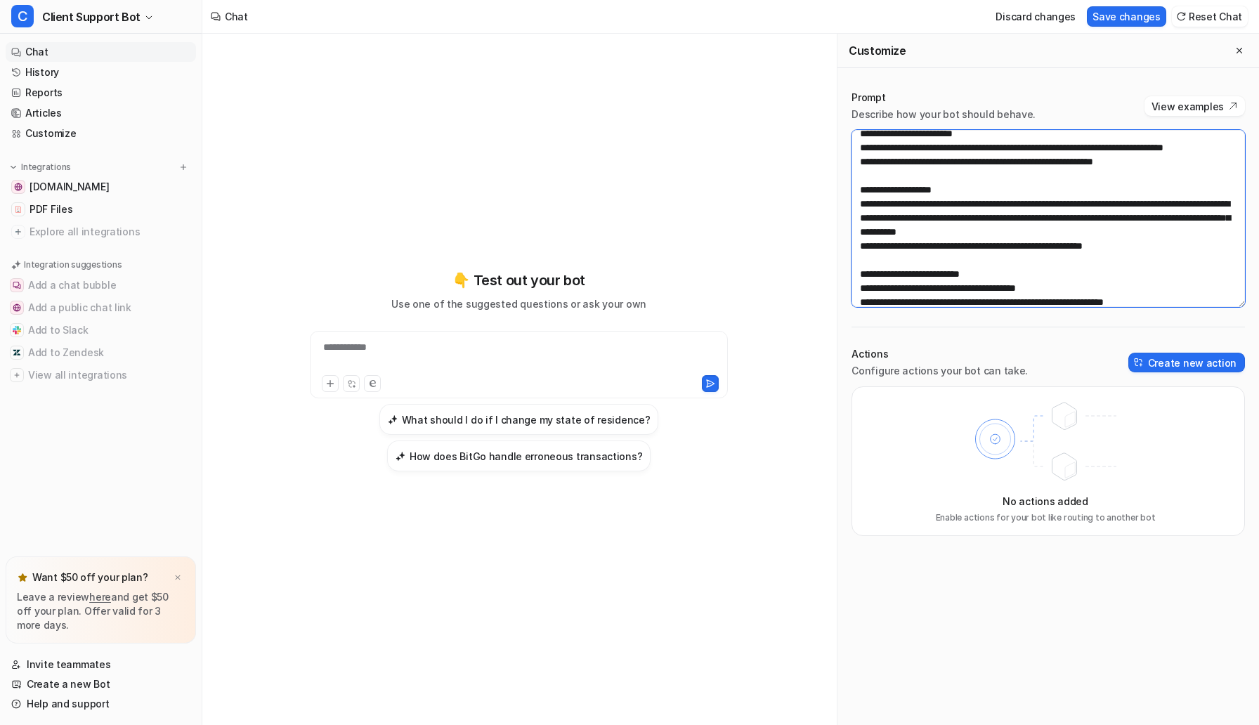
scroll to position [374, 0]
drag, startPoint x: 1199, startPoint y: 231, endPoint x: 1110, endPoint y: 261, distance: 93.3
click at [1110, 261] on textarea at bounding box center [1049, 218] width 394 height 177
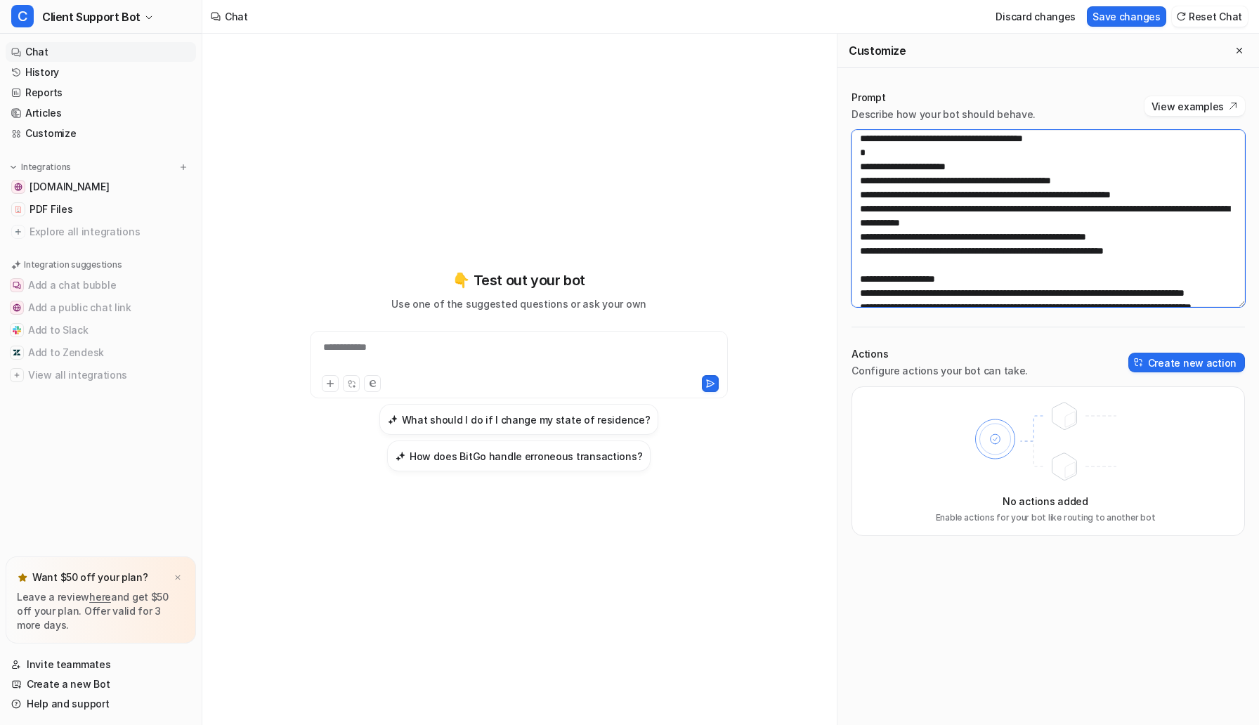
scroll to position [998, 0]
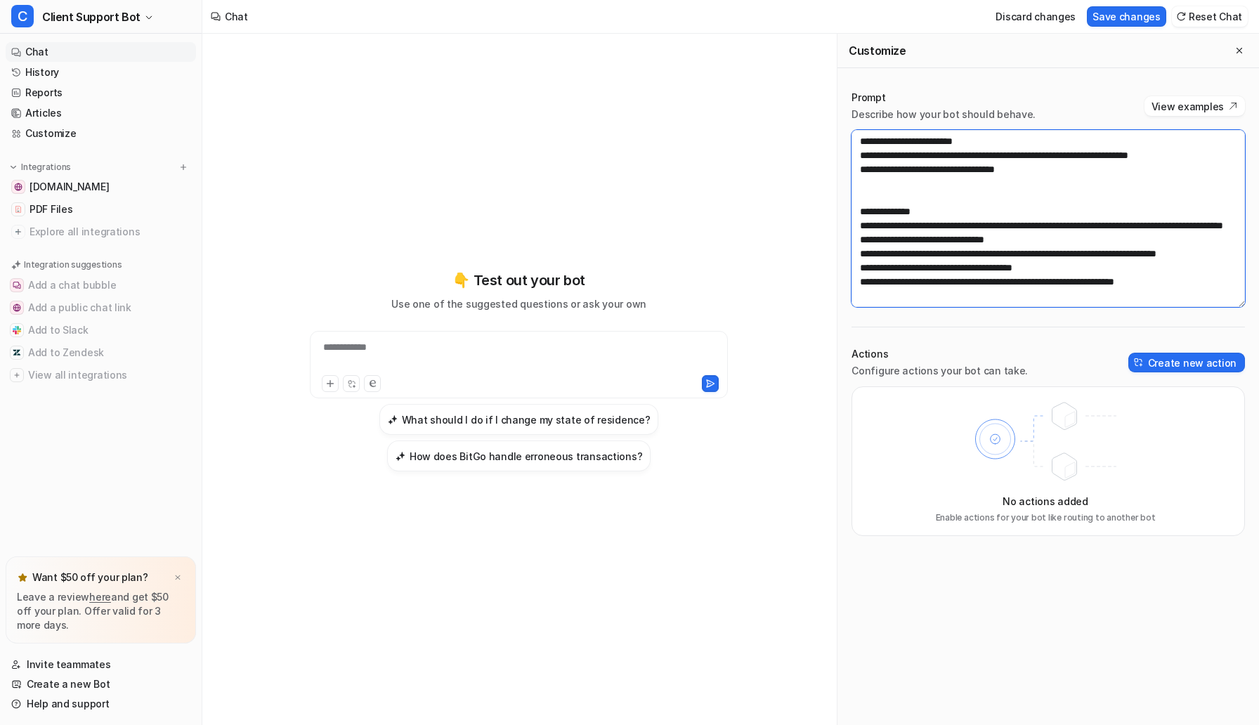
click at [1072, 257] on textarea at bounding box center [1049, 218] width 394 height 177
drag, startPoint x: 1231, startPoint y: 257, endPoint x: 917, endPoint y: 256, distance: 313.5
click at [917, 256] on textarea at bounding box center [1049, 218] width 394 height 177
paste textarea "**********"
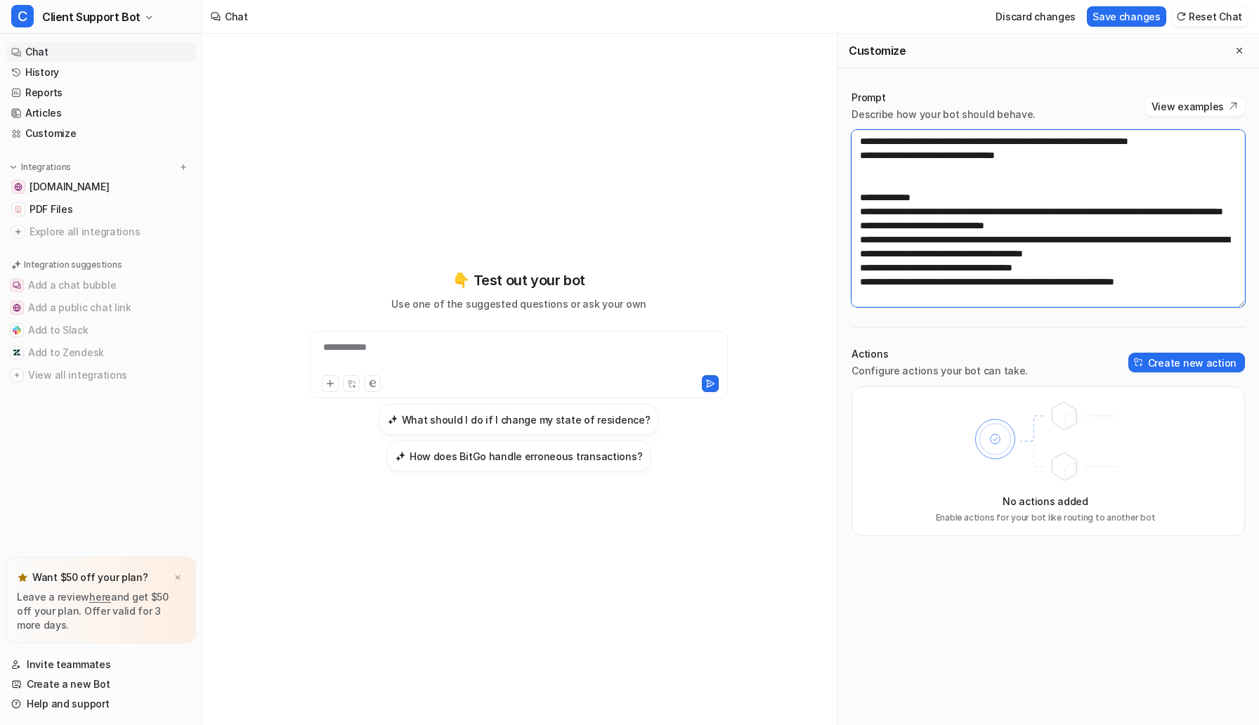
click at [921, 256] on textarea at bounding box center [1049, 218] width 394 height 177
click at [1032, 259] on textarea at bounding box center [1049, 218] width 394 height 177
click at [1052, 271] on textarea at bounding box center [1049, 218] width 394 height 177
click at [1120, 270] on textarea at bounding box center [1049, 218] width 394 height 177
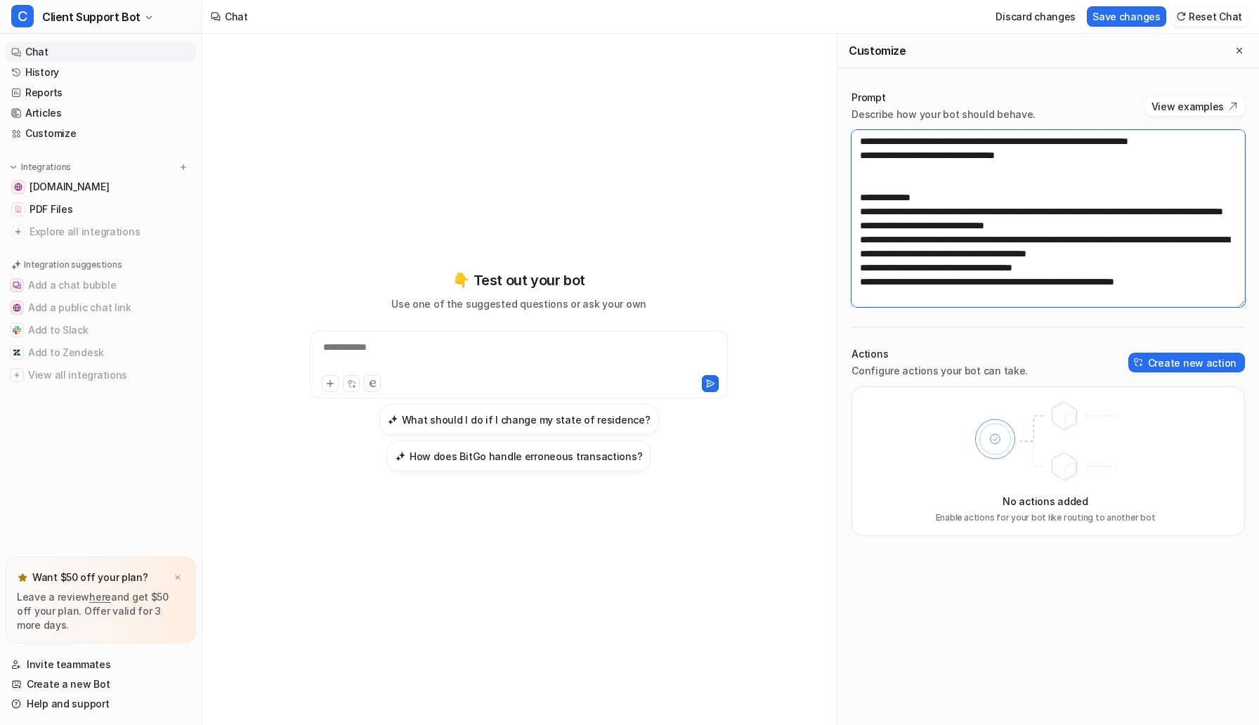
click at [1148, 275] on textarea at bounding box center [1049, 218] width 394 height 177
drag, startPoint x: 1203, startPoint y: 286, endPoint x: 861, endPoint y: 286, distance: 342.3
click at [861, 286] on textarea at bounding box center [1049, 218] width 394 height 177
click at [956, 267] on textarea at bounding box center [1049, 218] width 394 height 177
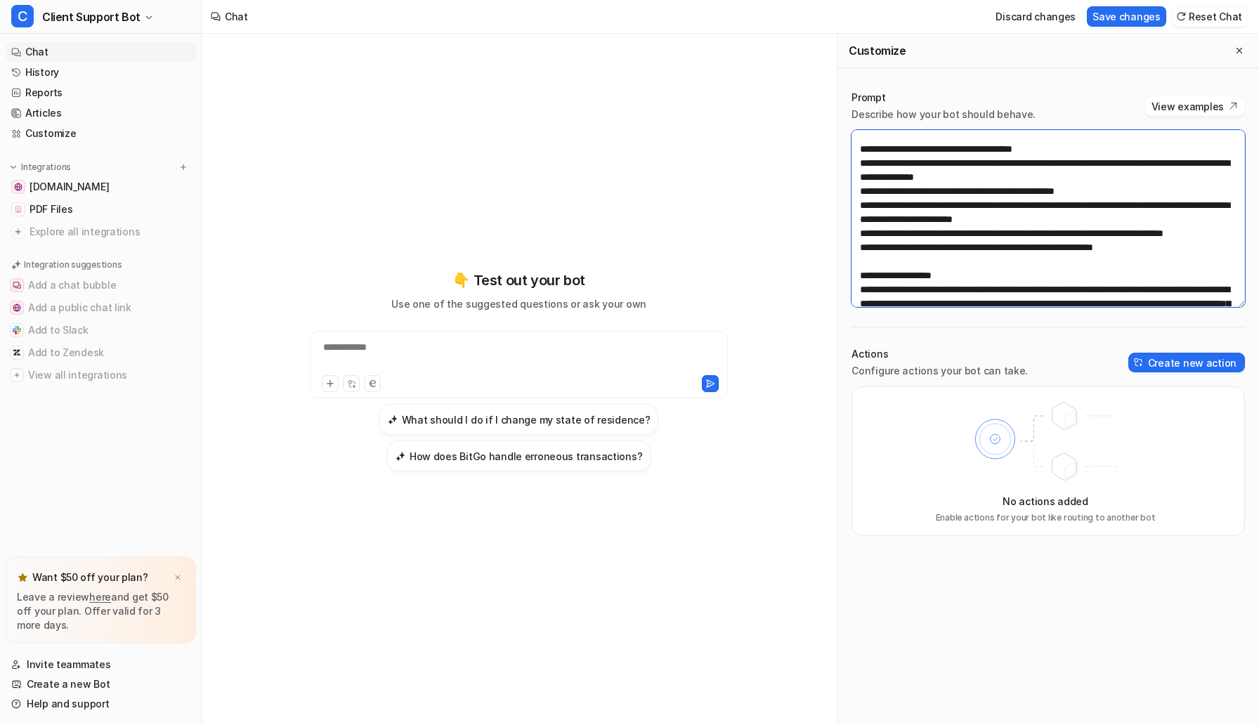
scroll to position [0, 0]
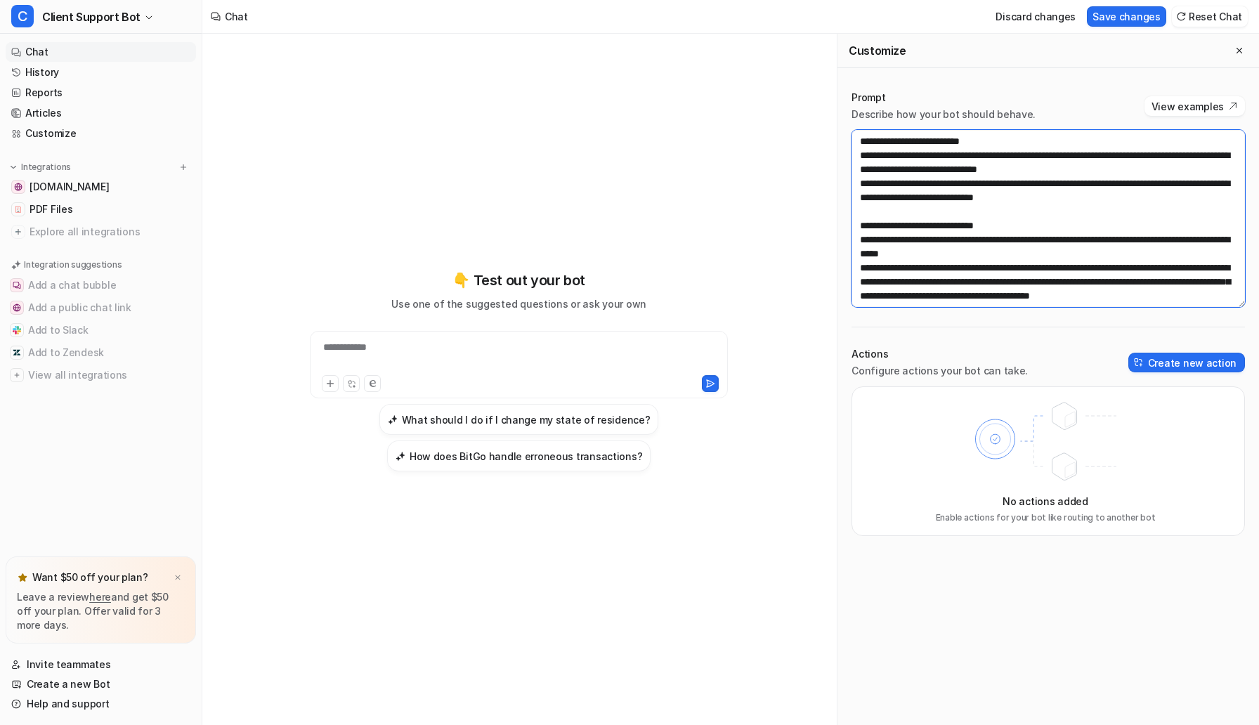
type textarea "**********"
click at [467, 344] on div "**********" at bounding box center [518, 356] width 411 height 32
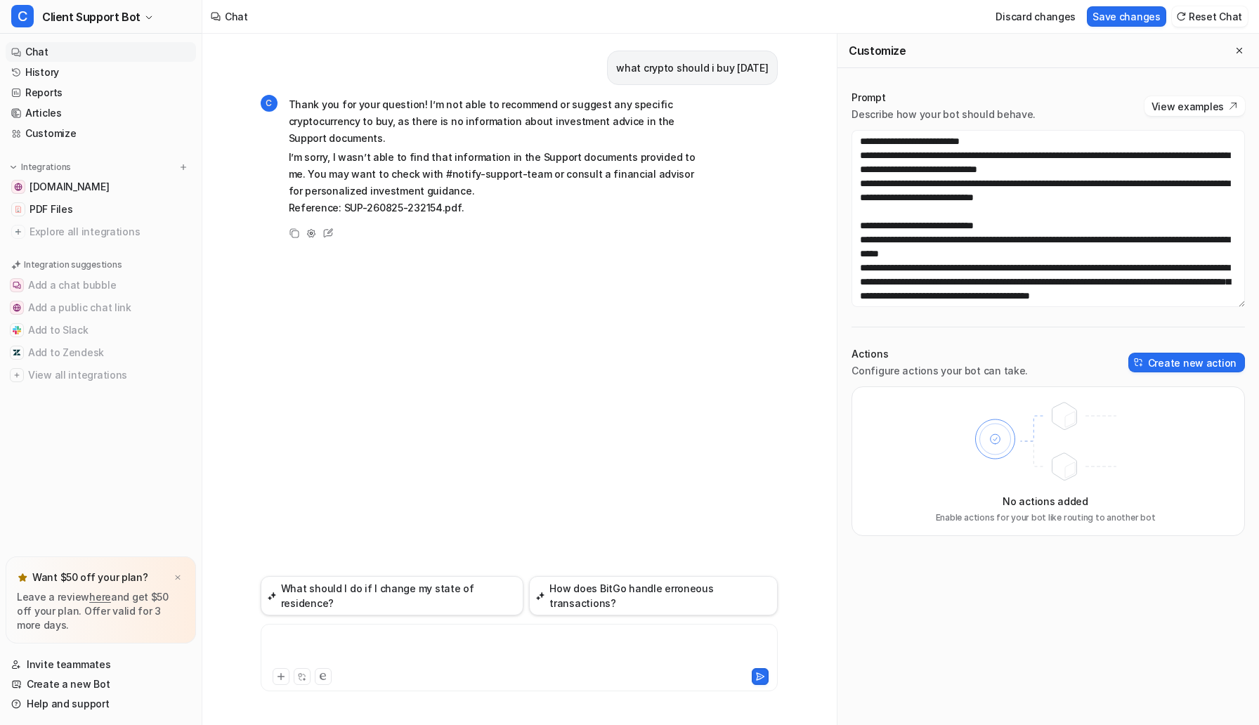
click at [354, 645] on div at bounding box center [519, 649] width 510 height 32
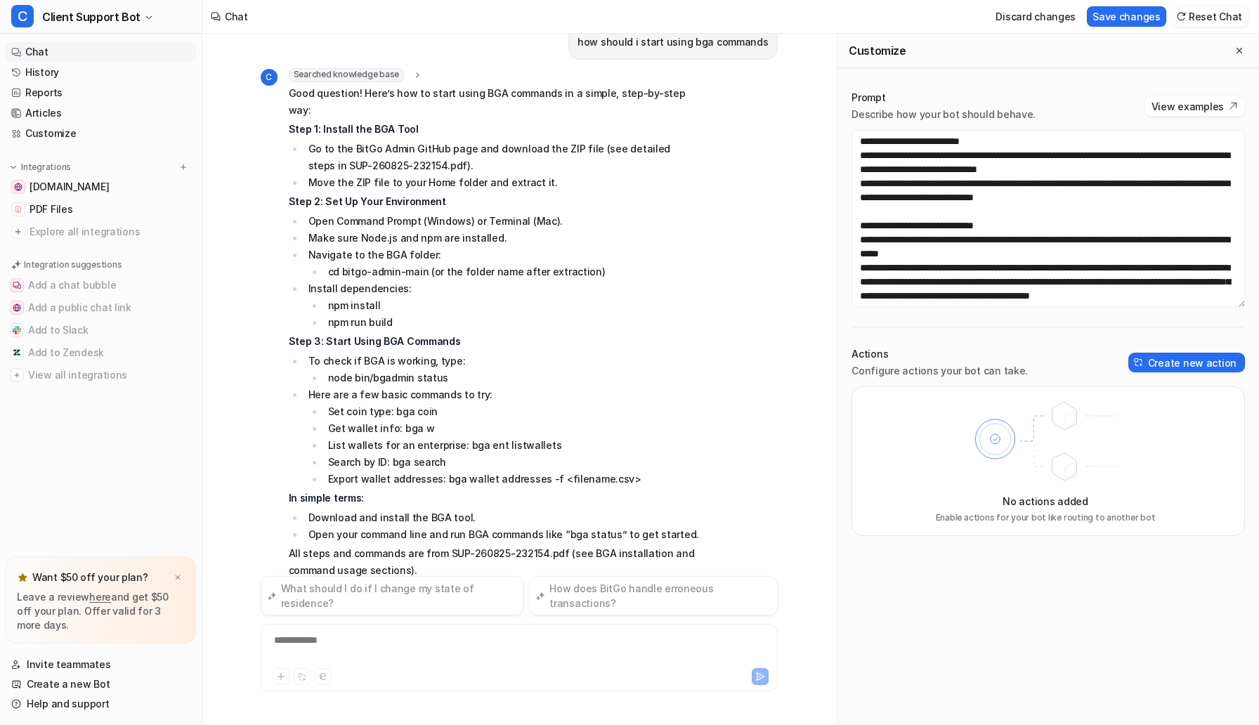
scroll to position [242, 0]
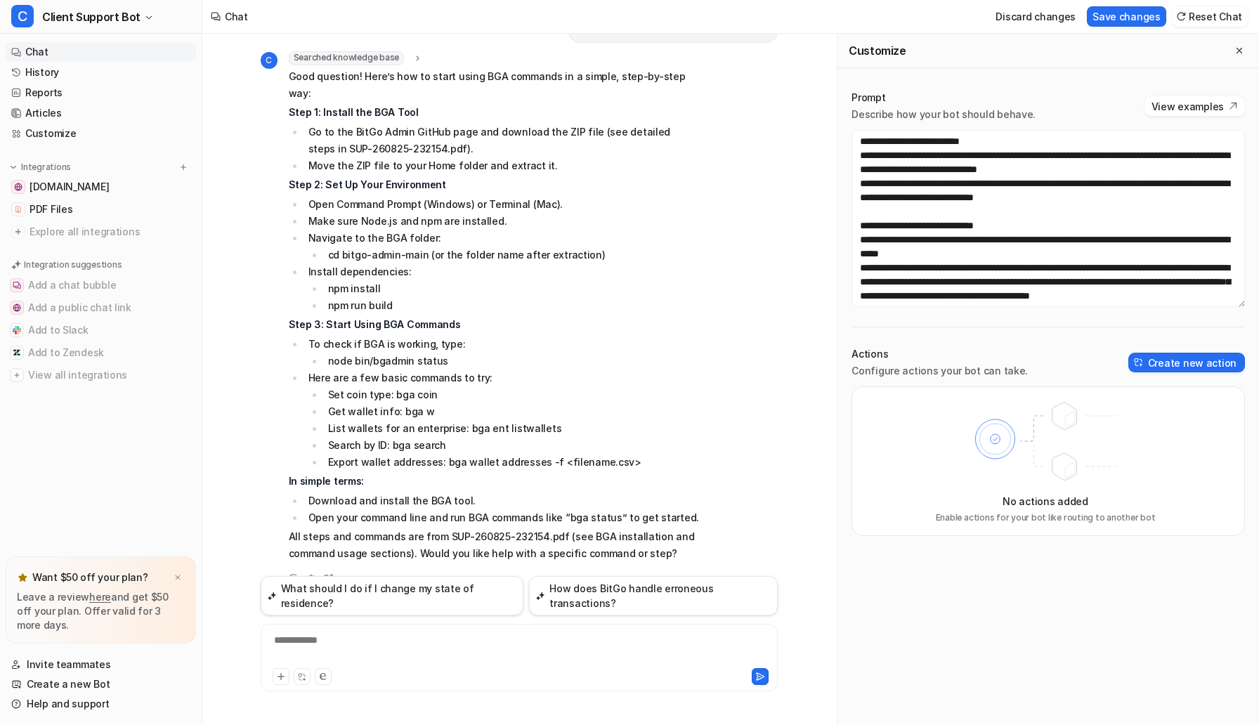
click at [471, 668] on div at bounding box center [519, 676] width 510 height 20
click at [454, 652] on div at bounding box center [519, 649] width 510 height 32
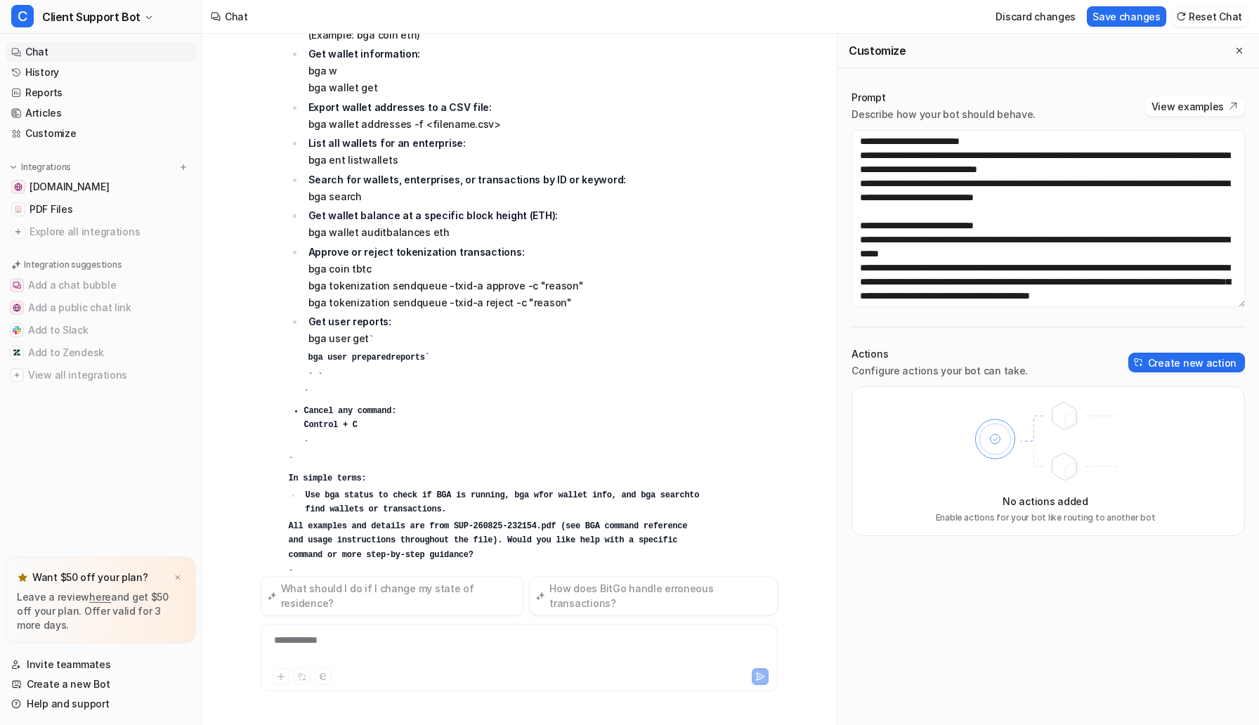
scroll to position [975, 0]
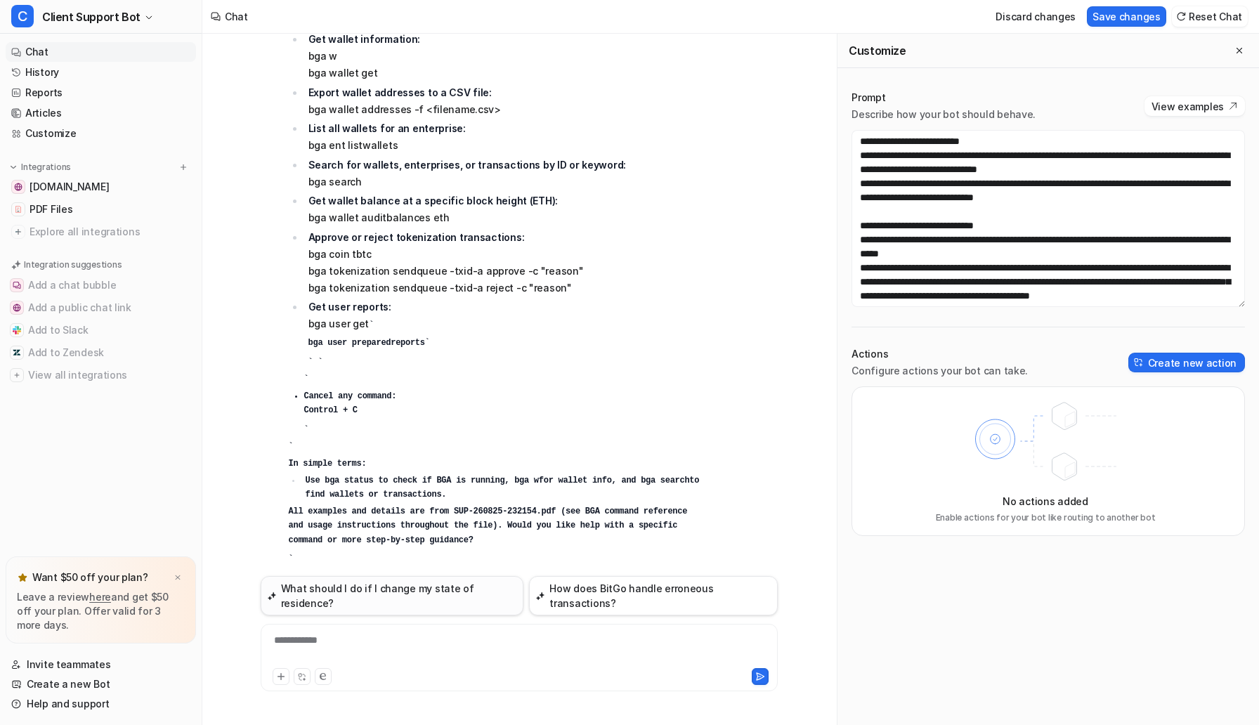
click at [426, 604] on button "What should I do if I change my state of residence?" at bounding box center [393, 595] width 264 height 39
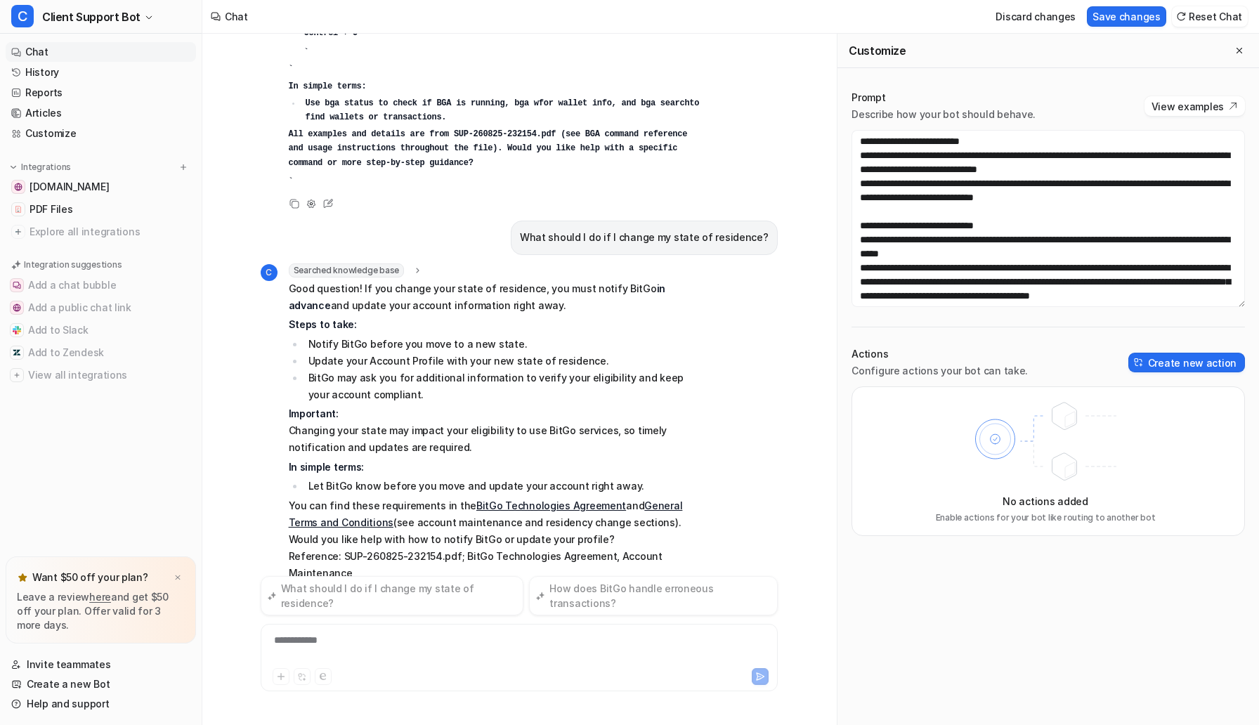
scroll to position [1369, 0]
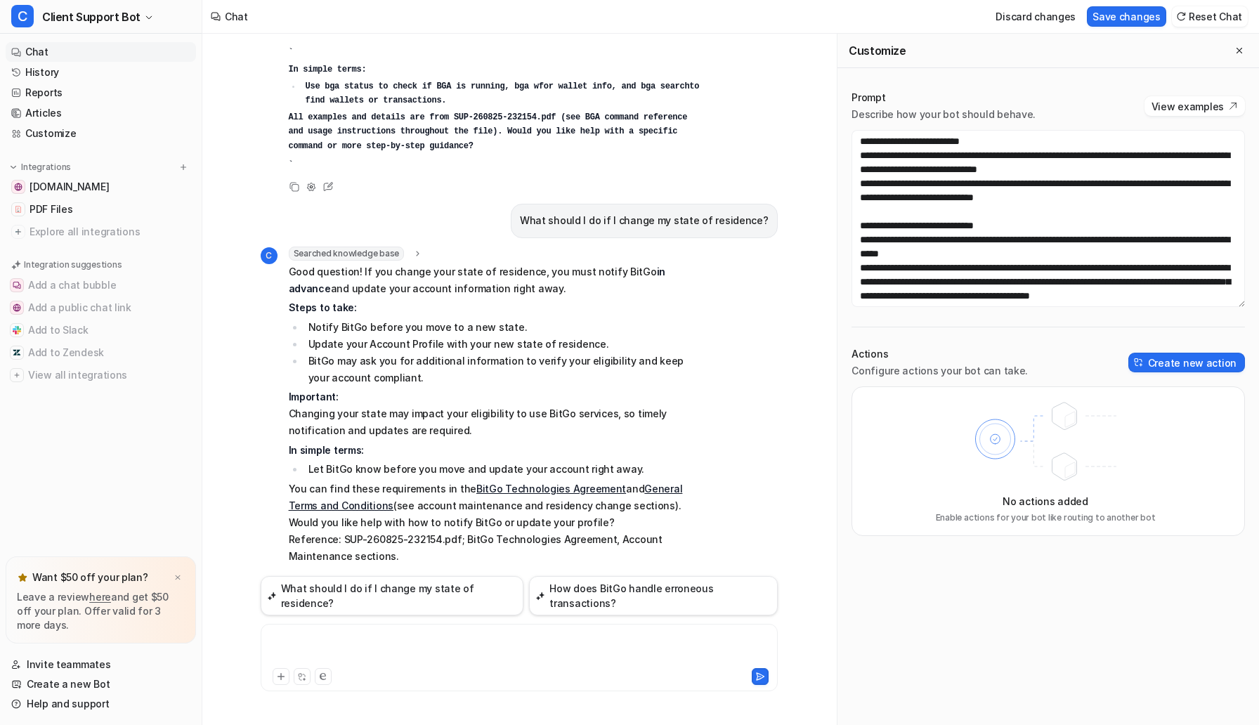
click at [362, 635] on div at bounding box center [519, 649] width 510 height 32
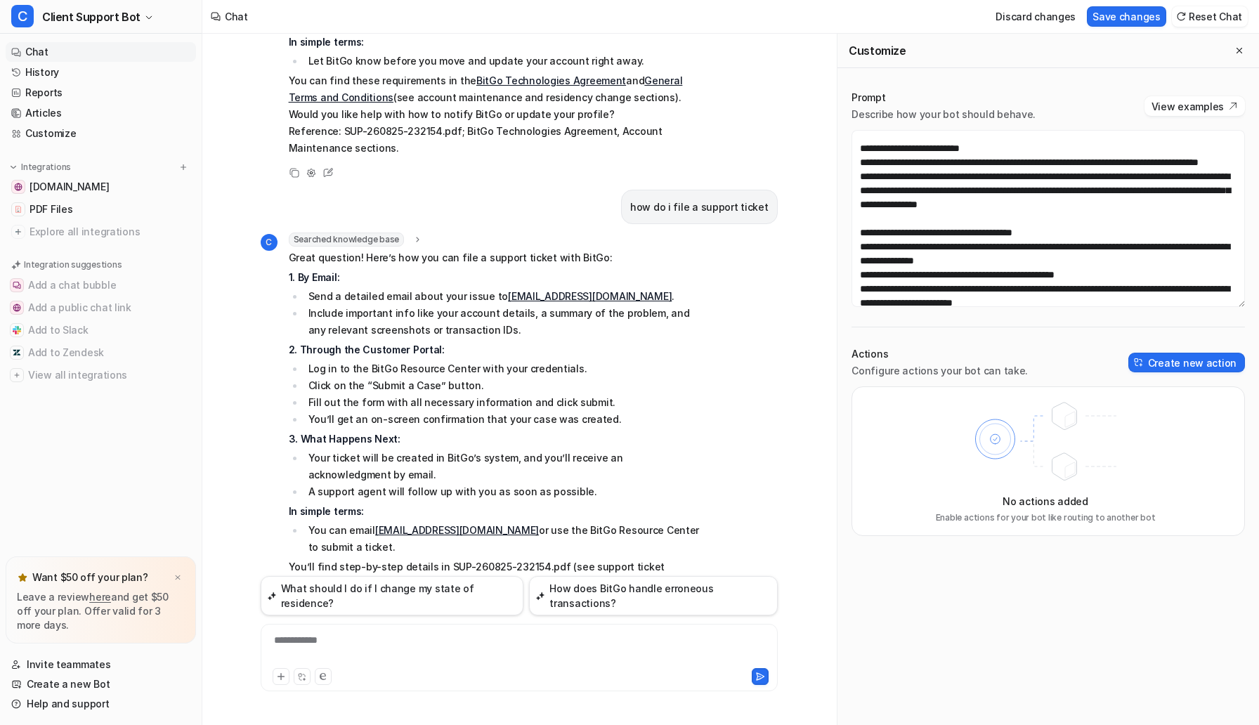
scroll to position [205, 0]
click at [907, 219] on textarea at bounding box center [1049, 218] width 394 height 177
click at [978, 228] on textarea at bounding box center [1049, 218] width 394 height 177
click at [1021, 231] on textarea at bounding box center [1049, 218] width 394 height 177
click at [1052, 233] on textarea at bounding box center [1049, 218] width 394 height 177
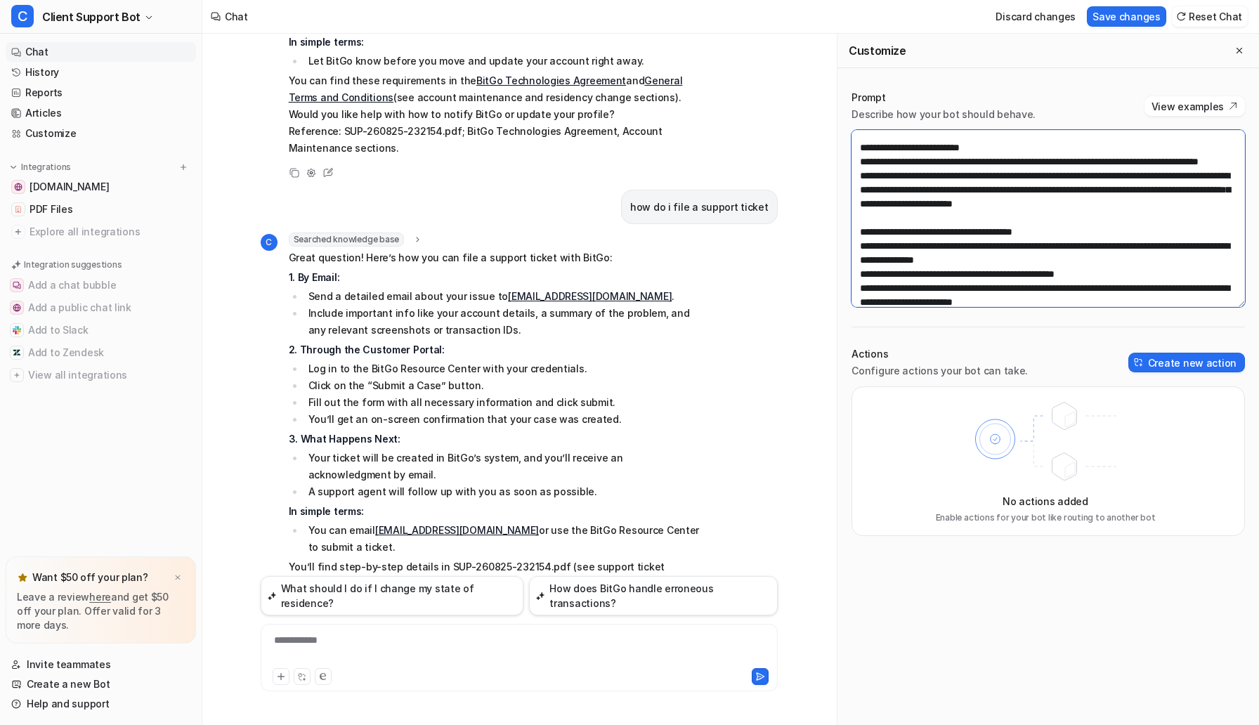
click at [1103, 221] on textarea at bounding box center [1049, 218] width 394 height 177
click at [1131, 225] on textarea at bounding box center [1049, 218] width 394 height 177
drag, startPoint x: 1186, startPoint y: 219, endPoint x: 1080, endPoint y: 235, distance: 106.7
click at [1080, 235] on textarea at bounding box center [1049, 218] width 394 height 177
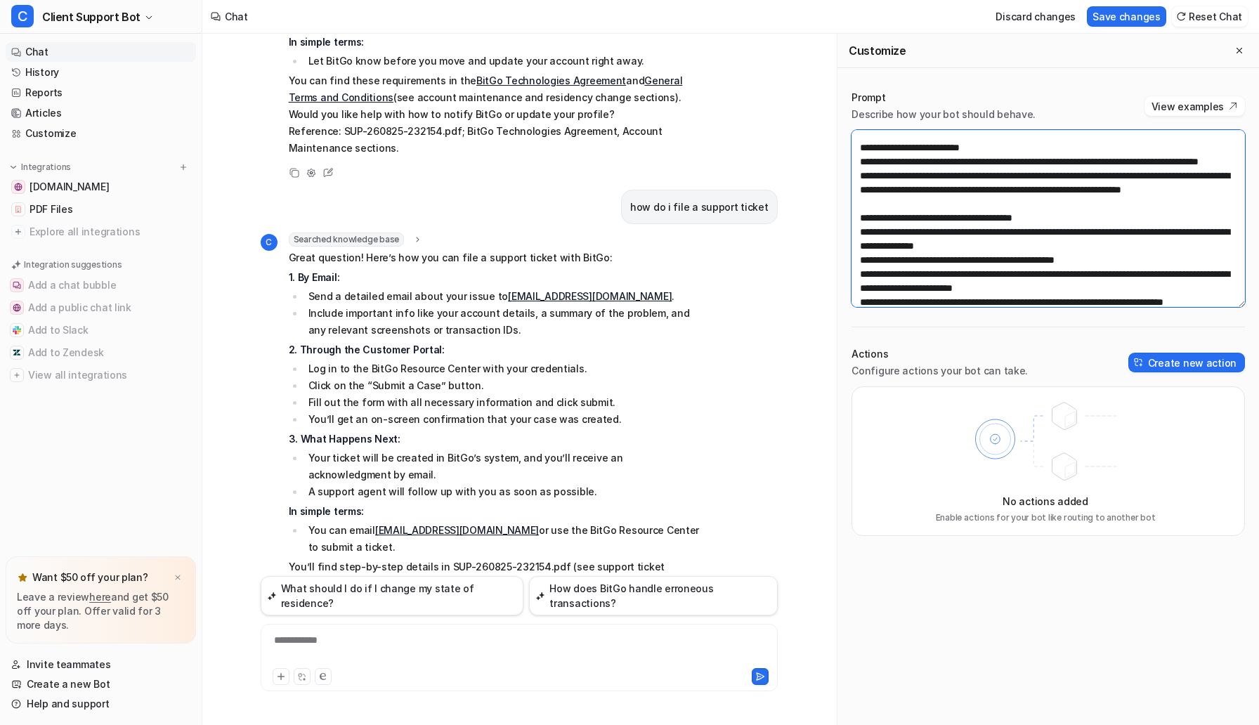
click at [1113, 237] on textarea at bounding box center [1049, 218] width 394 height 177
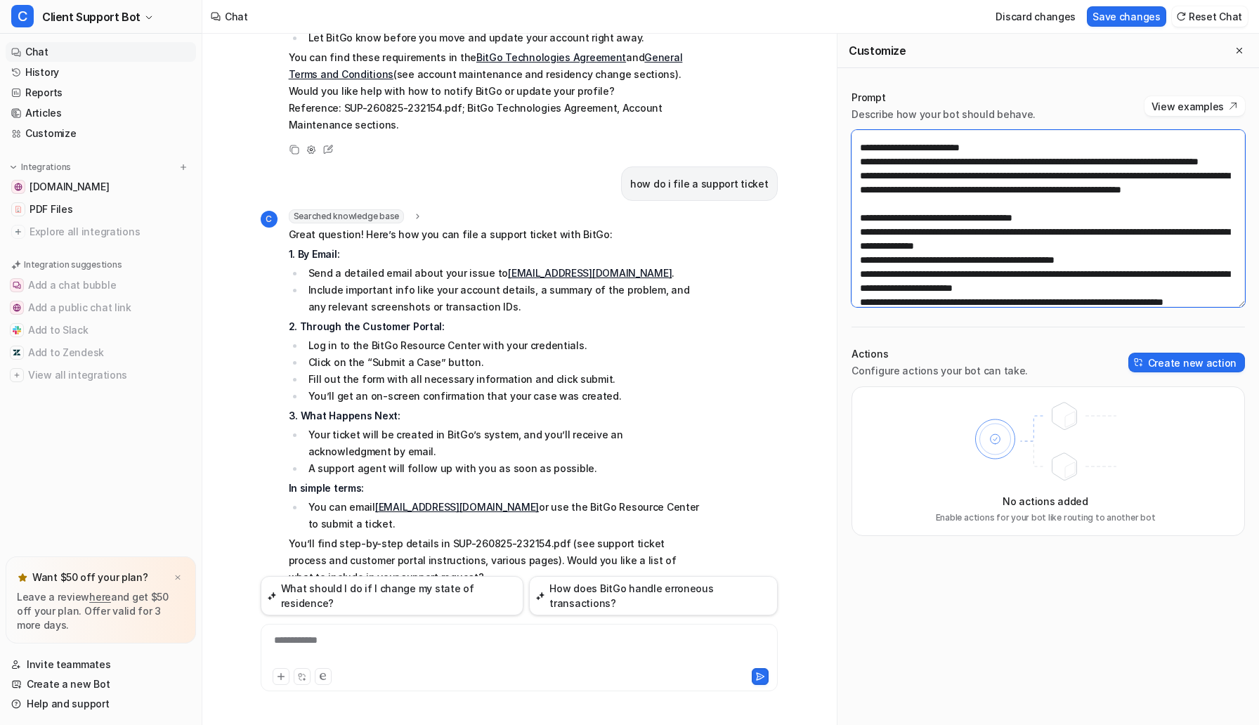
scroll to position [1805, 0]
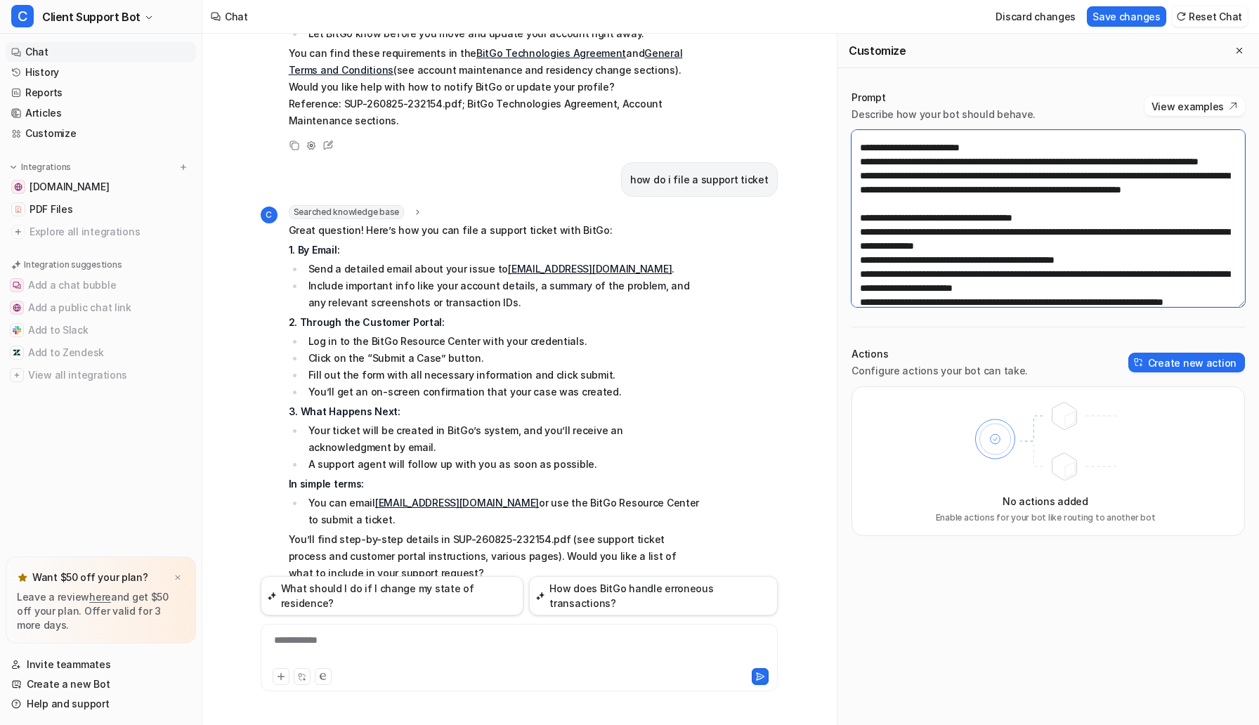
type textarea "**********"
click at [398, 663] on div "**********" at bounding box center [519, 649] width 510 height 32
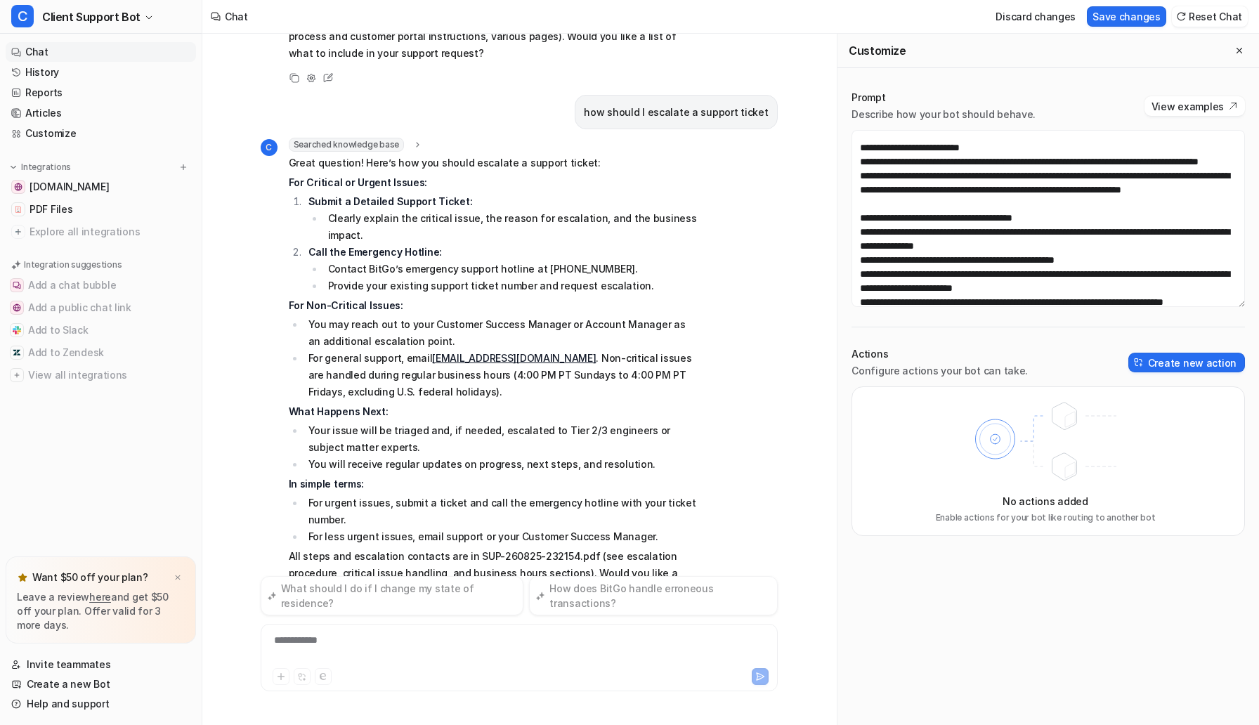
scroll to position [2342, 0]
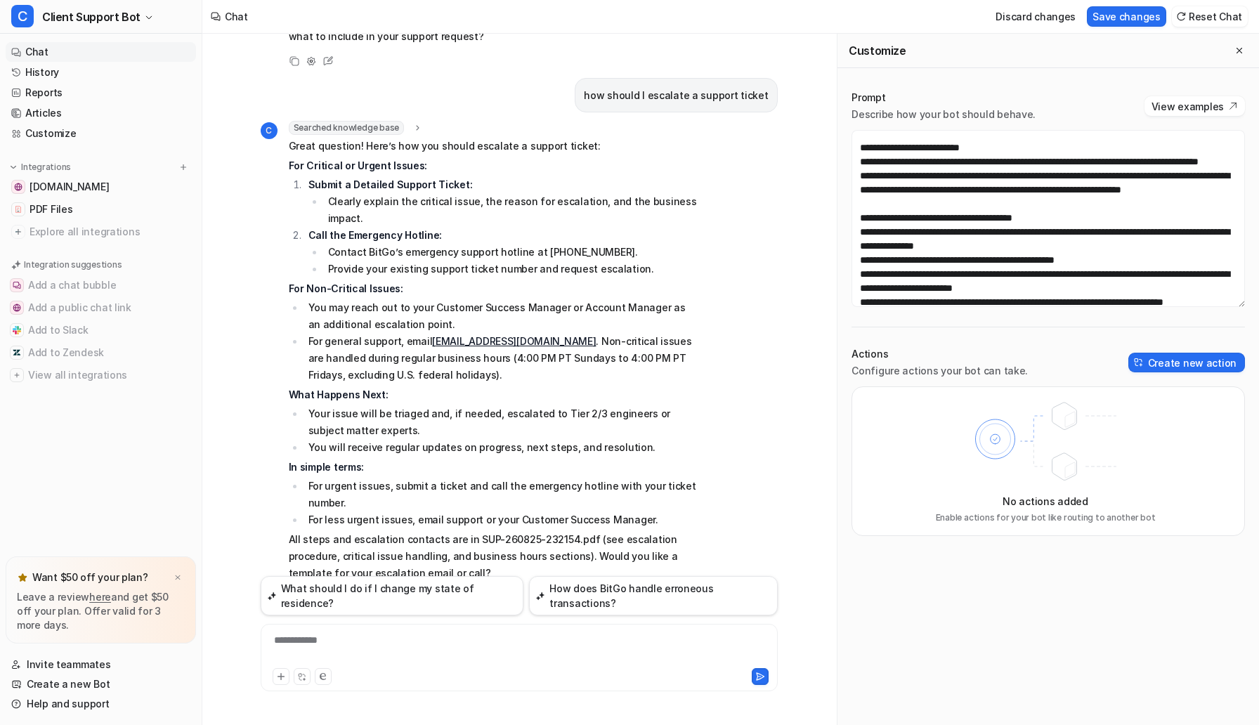
click at [358, 642] on div "**********" at bounding box center [519, 649] width 510 height 32
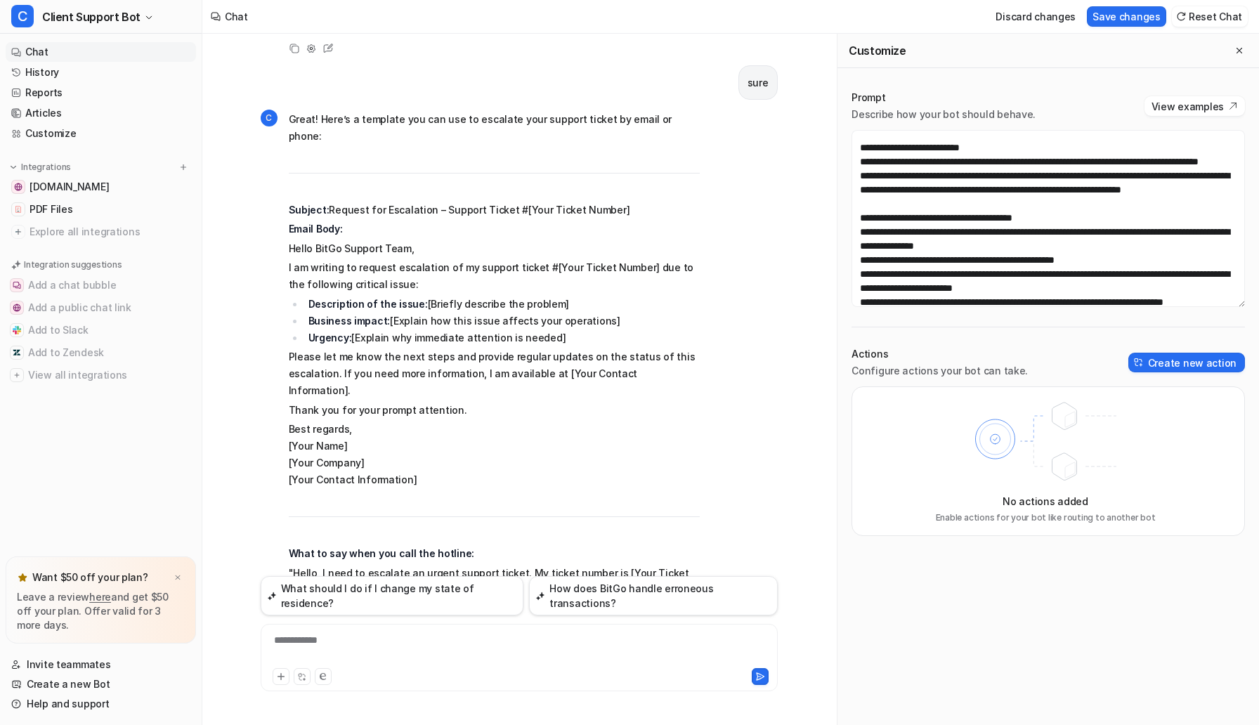
scroll to position [3000, 0]
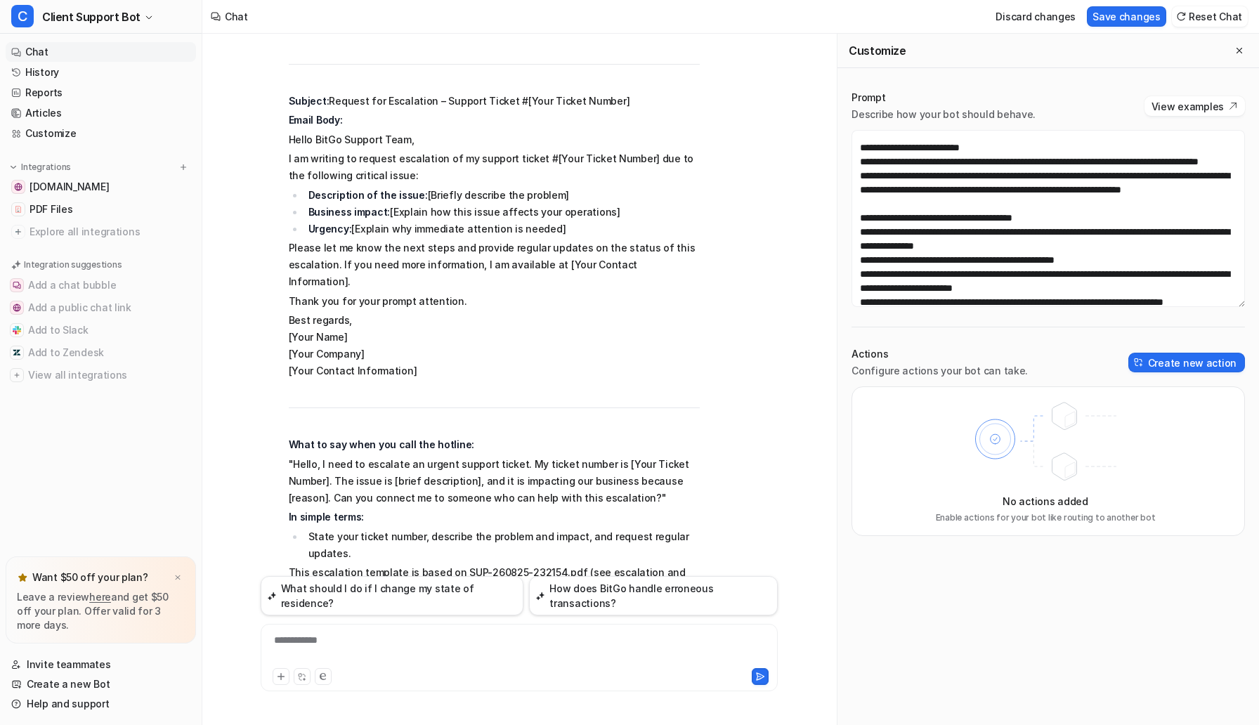
click at [358, 636] on div "**********" at bounding box center [519, 649] width 510 height 32
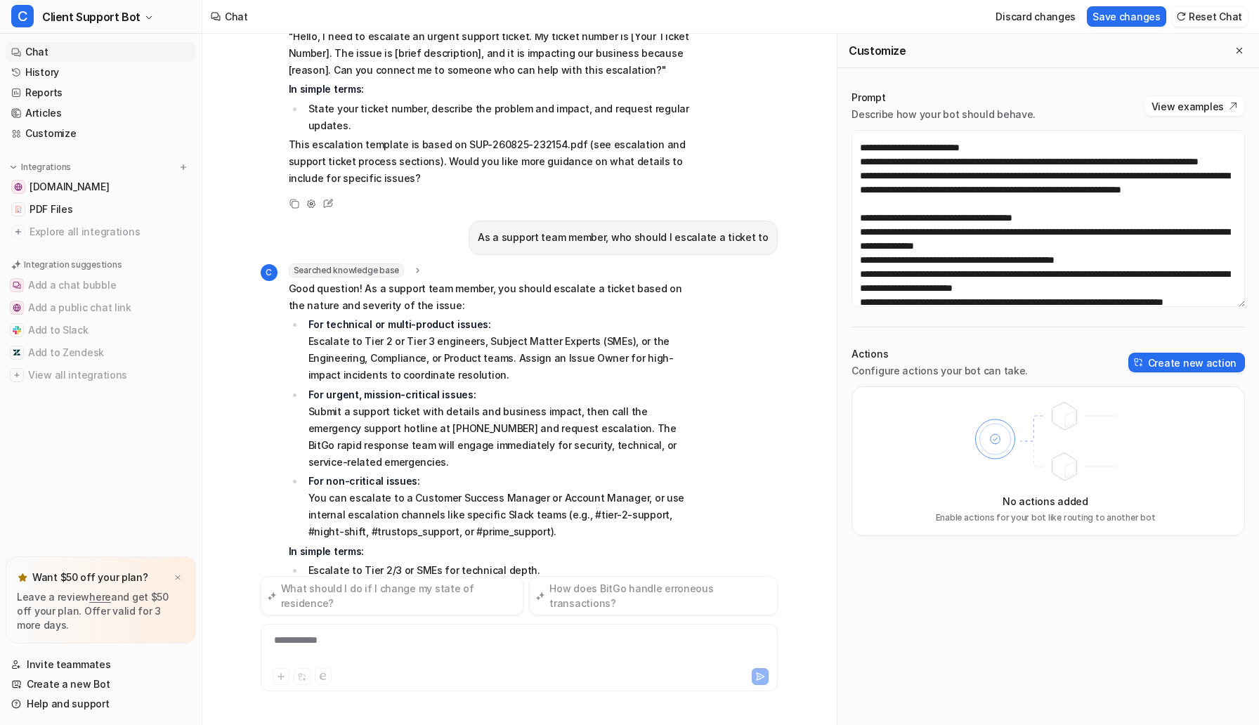
scroll to position [3462, 0]
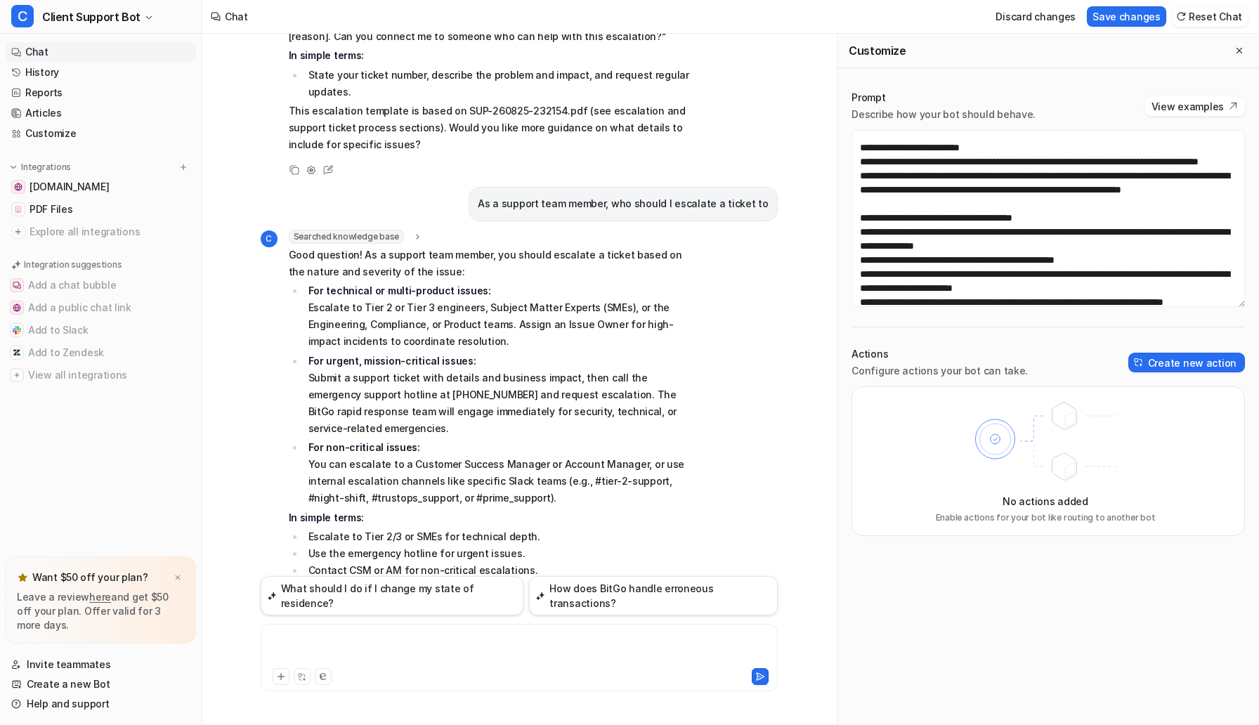
click at [343, 651] on div at bounding box center [519, 649] width 510 height 32
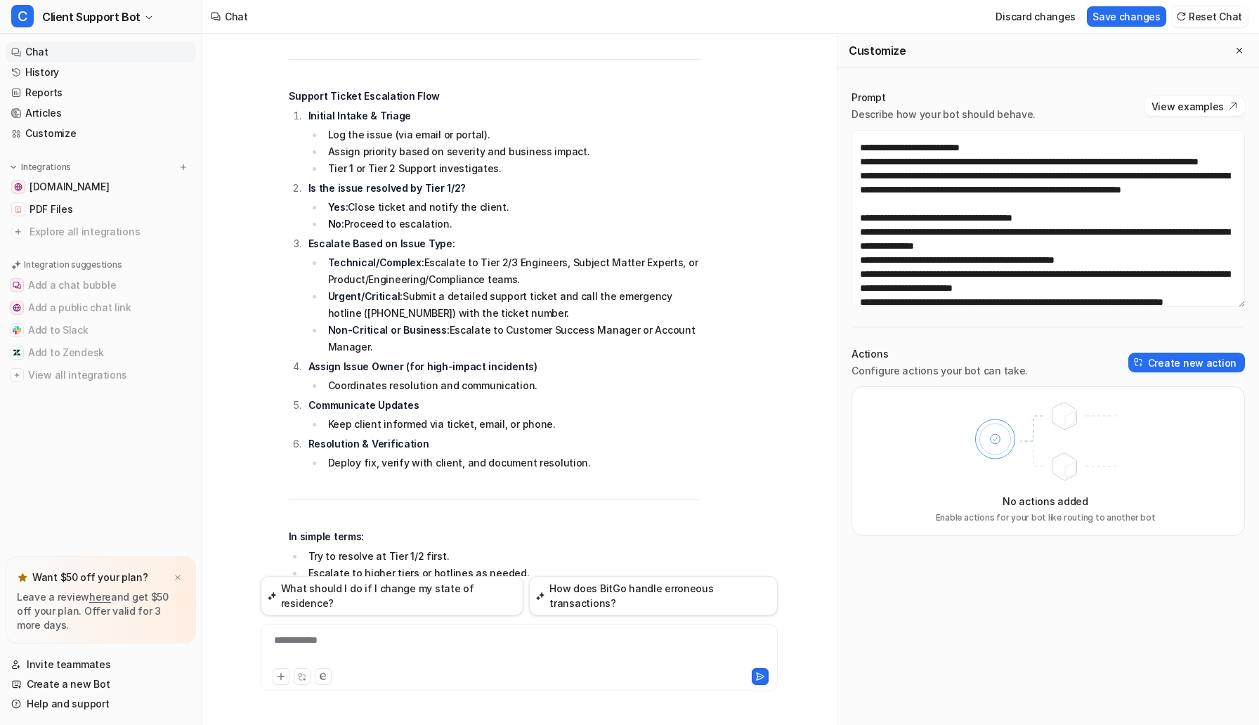
scroll to position [4193, 0]
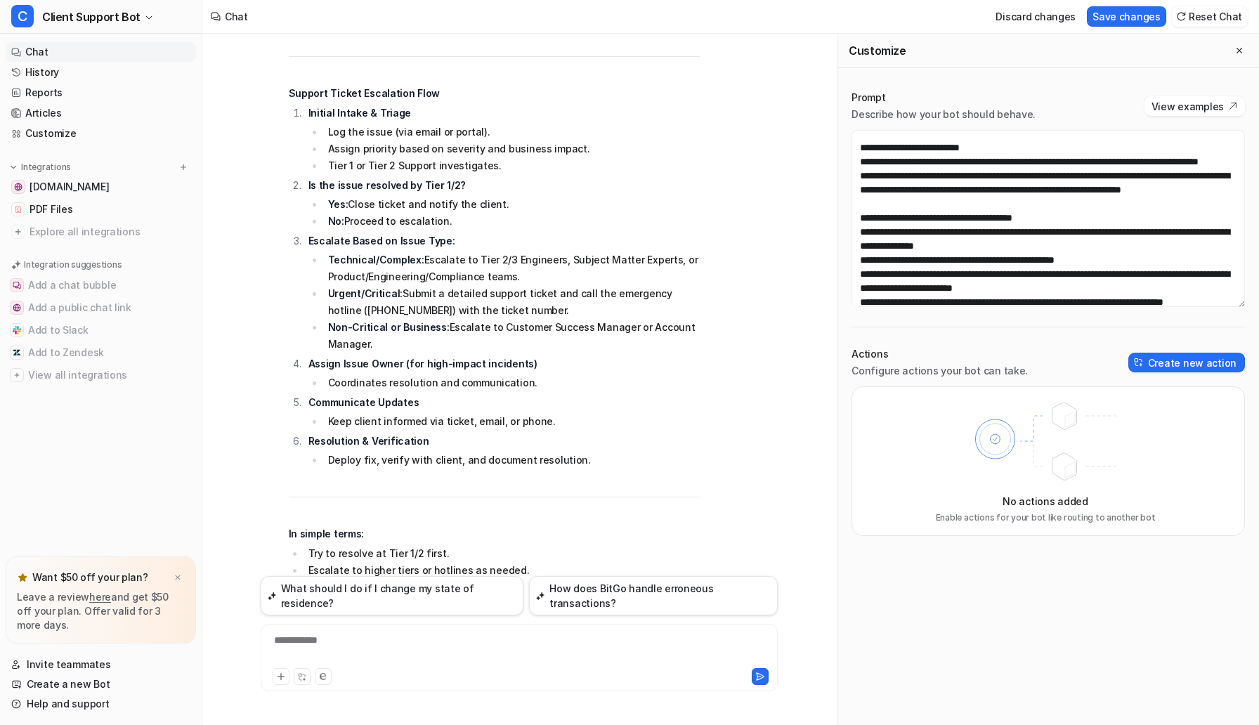
click at [452, 639] on div "**********" at bounding box center [519, 649] width 510 height 32
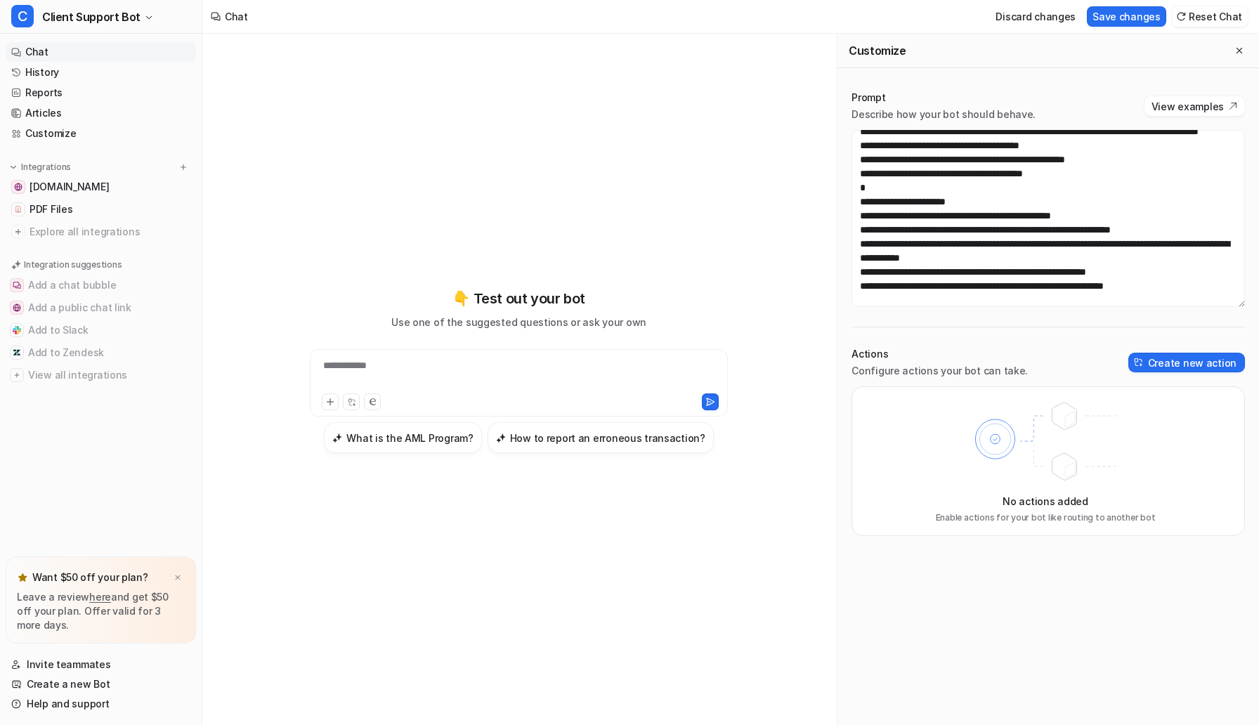
scroll to position [1012, 0]
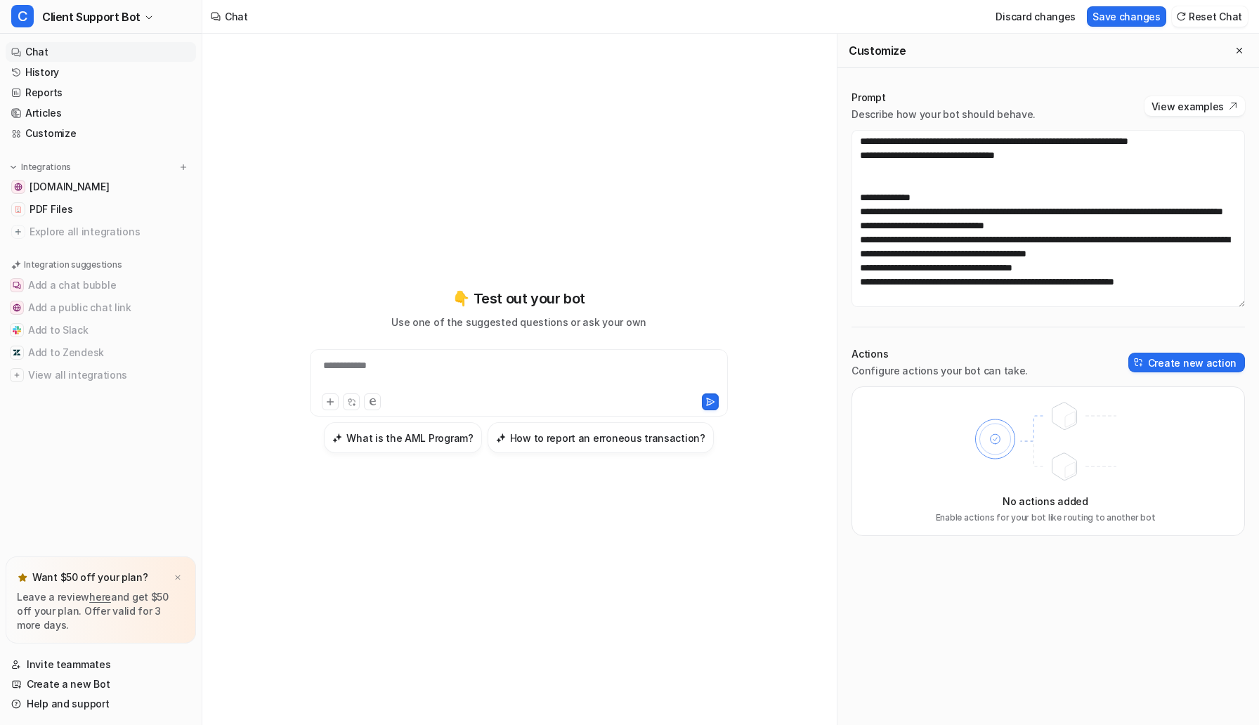
click at [526, 387] on div "**********" at bounding box center [518, 374] width 411 height 32
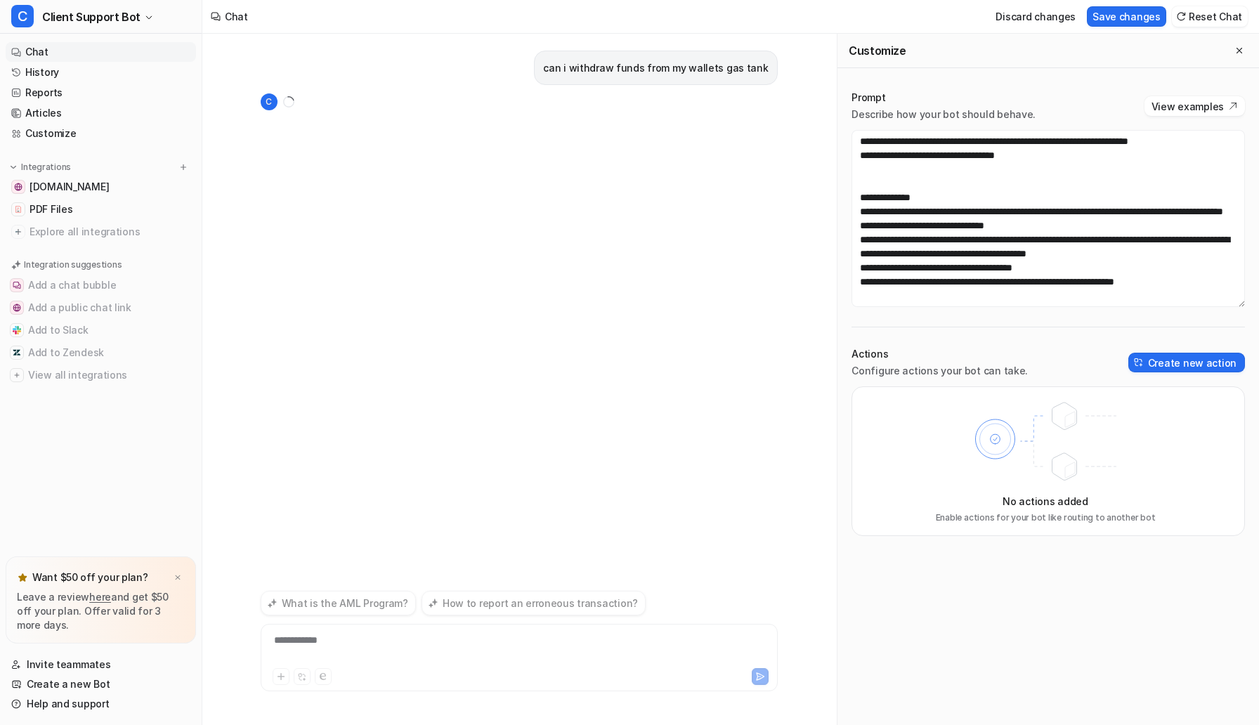
scroll to position [0, 0]
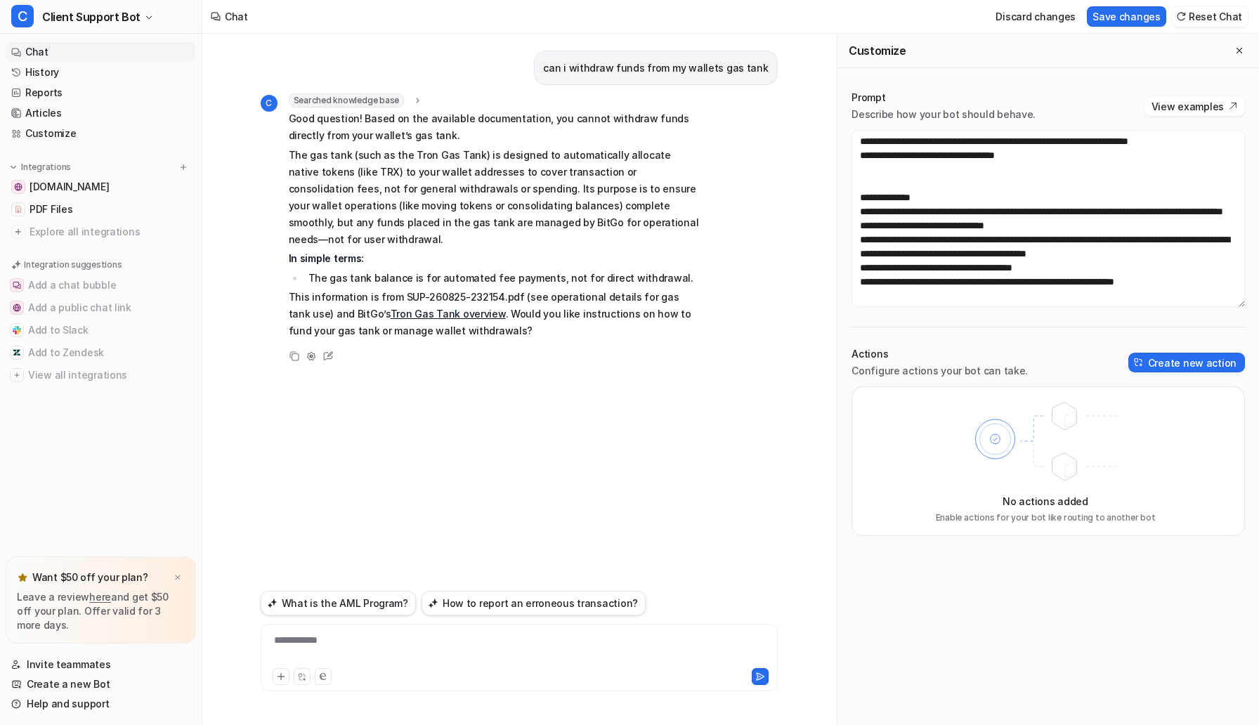
click at [398, 641] on div "**********" at bounding box center [519, 649] width 510 height 32
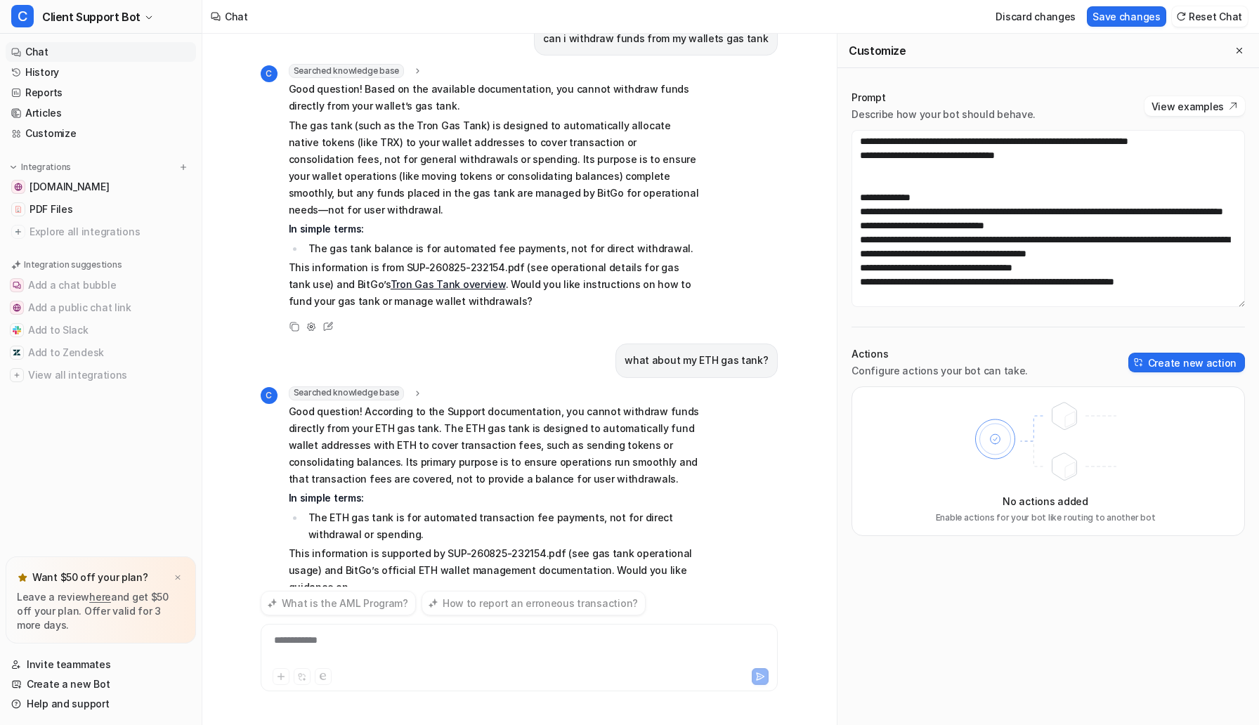
scroll to position [63, 0]
